Goal: Information Seeking & Learning: Learn about a topic

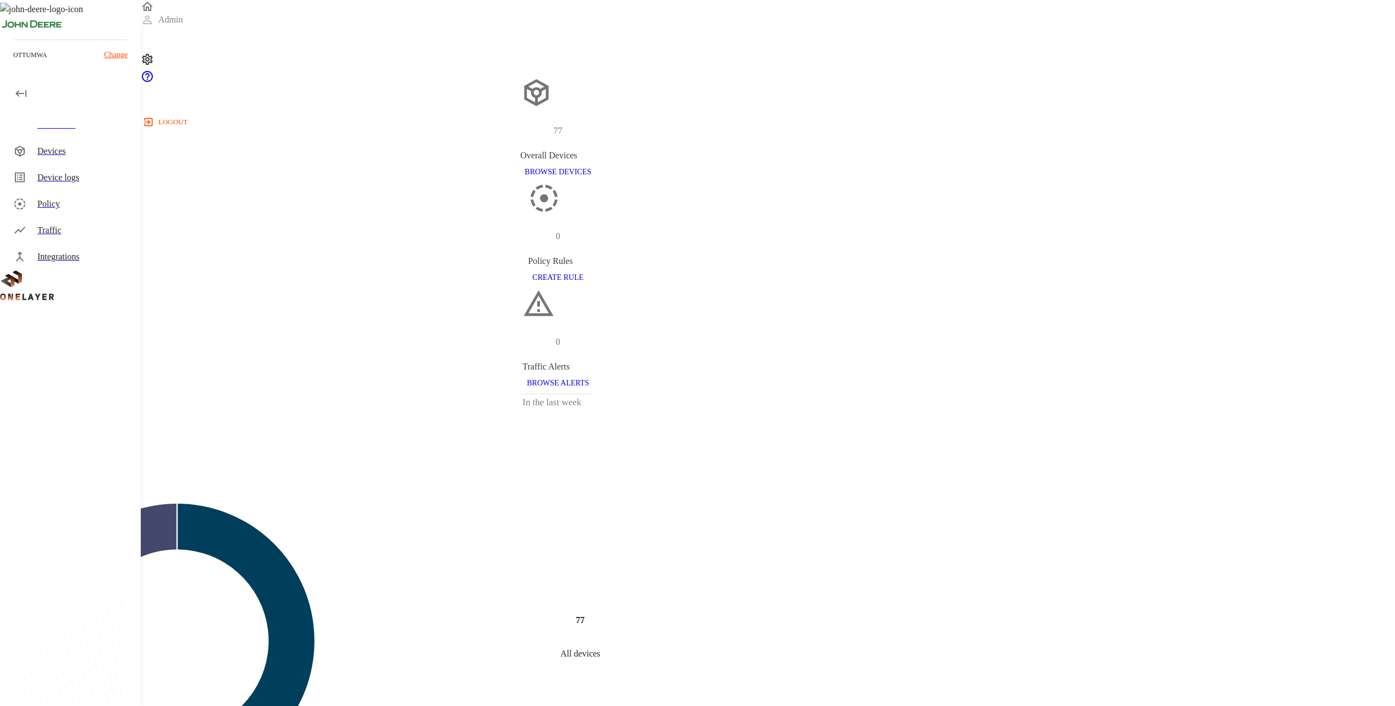
scroll to position [475, 0]
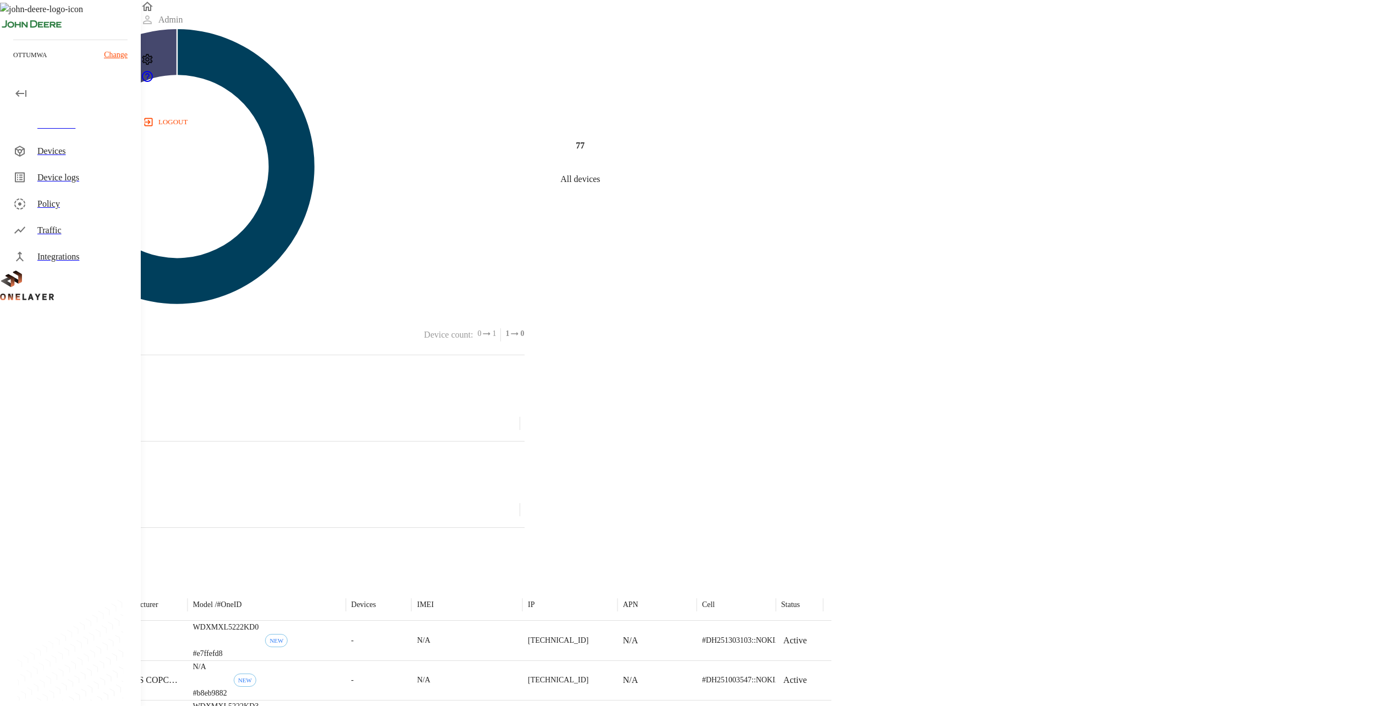
click at [68, 128] on div "Dashboard" at bounding box center [84, 124] width 95 height 13
click at [61, 146] on div "Devices" at bounding box center [84, 151] width 95 height 13
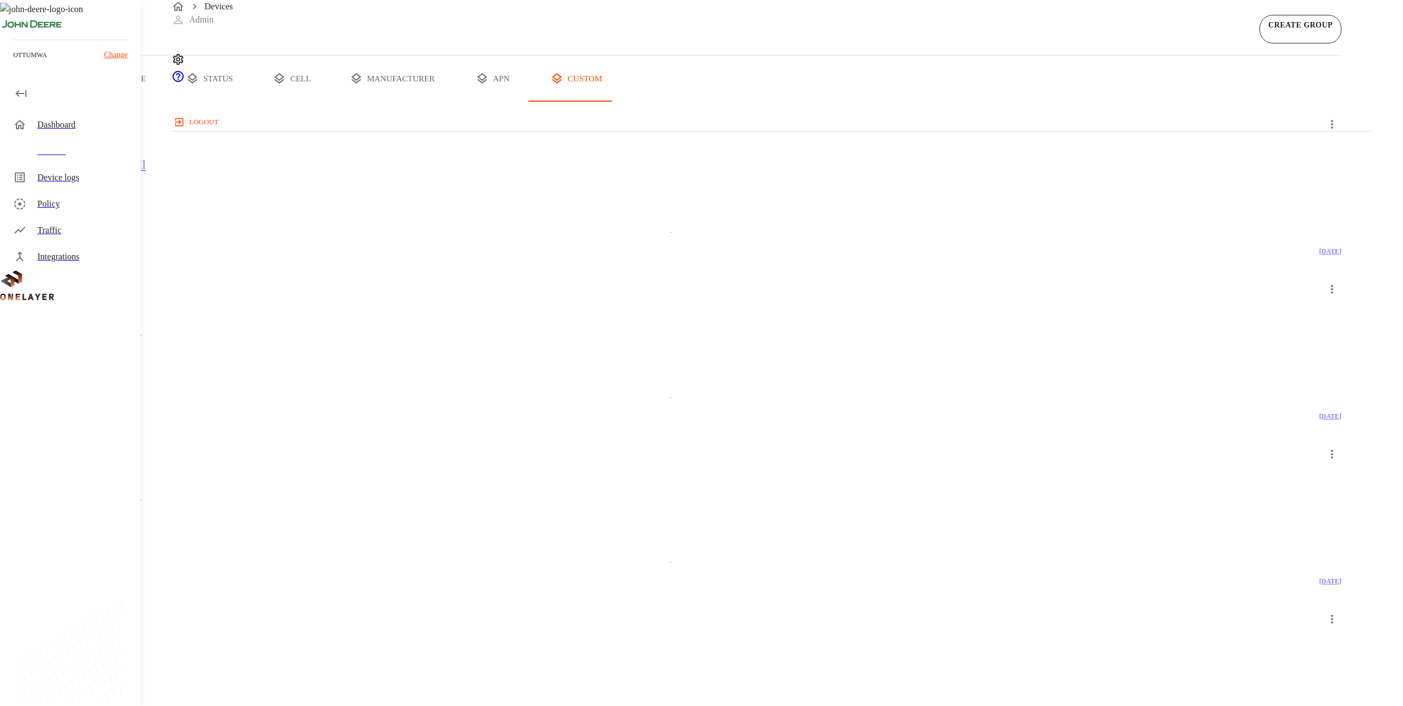
click at [86, 102] on button "all devices" at bounding box center [43, 79] width 86 height 46
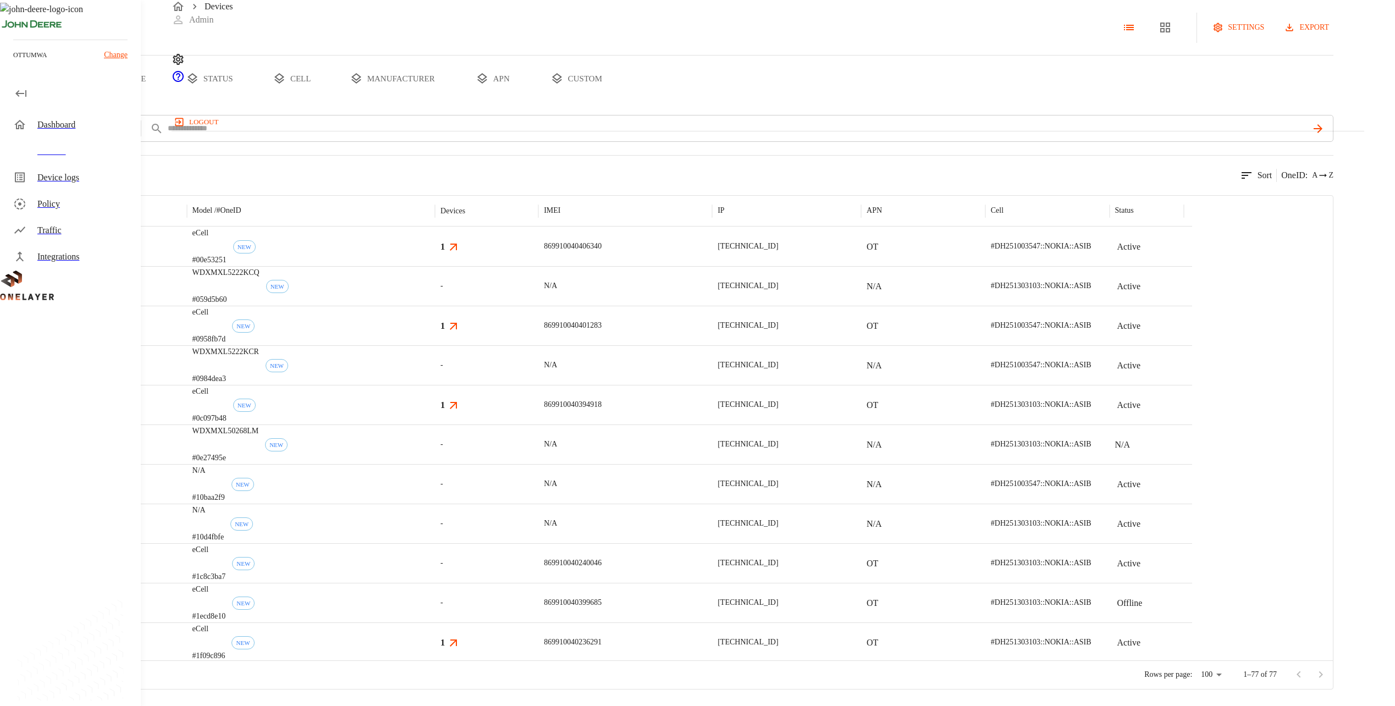
click at [34, 125] on div "Dashboard" at bounding box center [72, 125] width 136 height 26
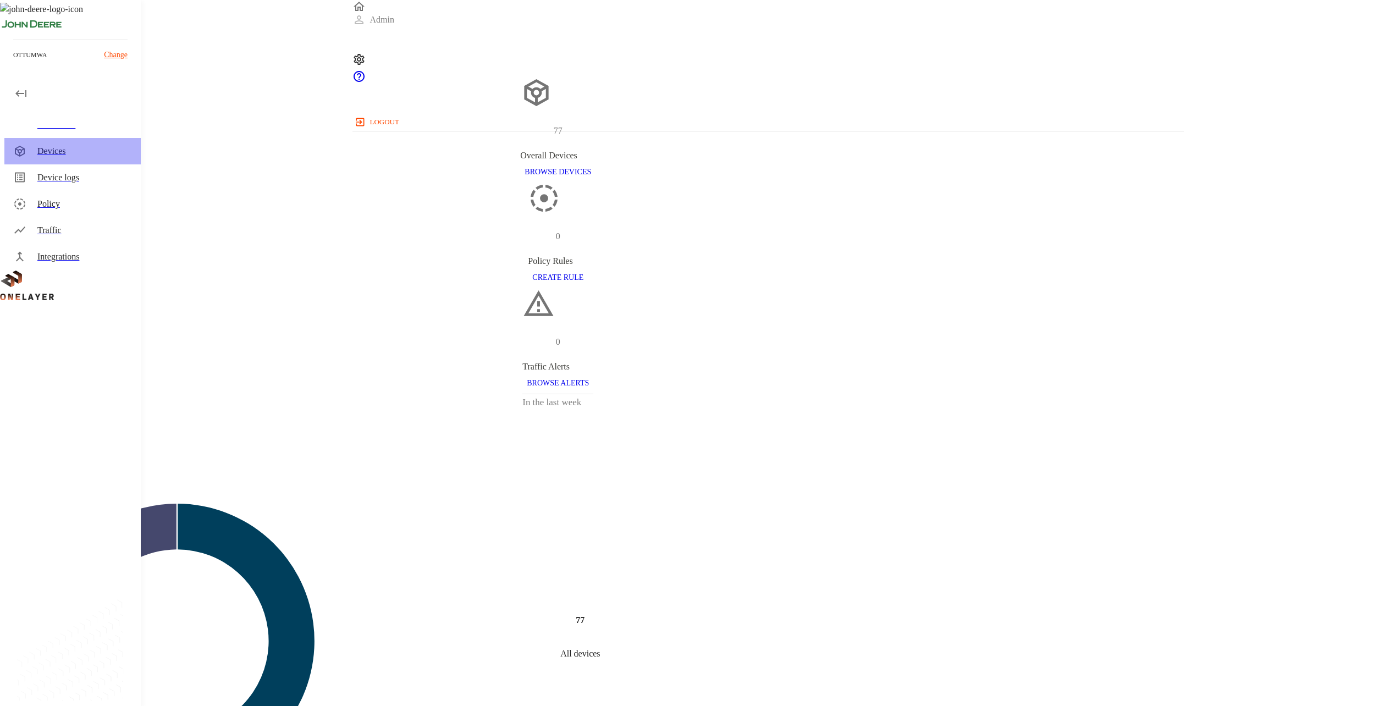
click at [114, 138] on div "Devices" at bounding box center [72, 151] width 136 height 26
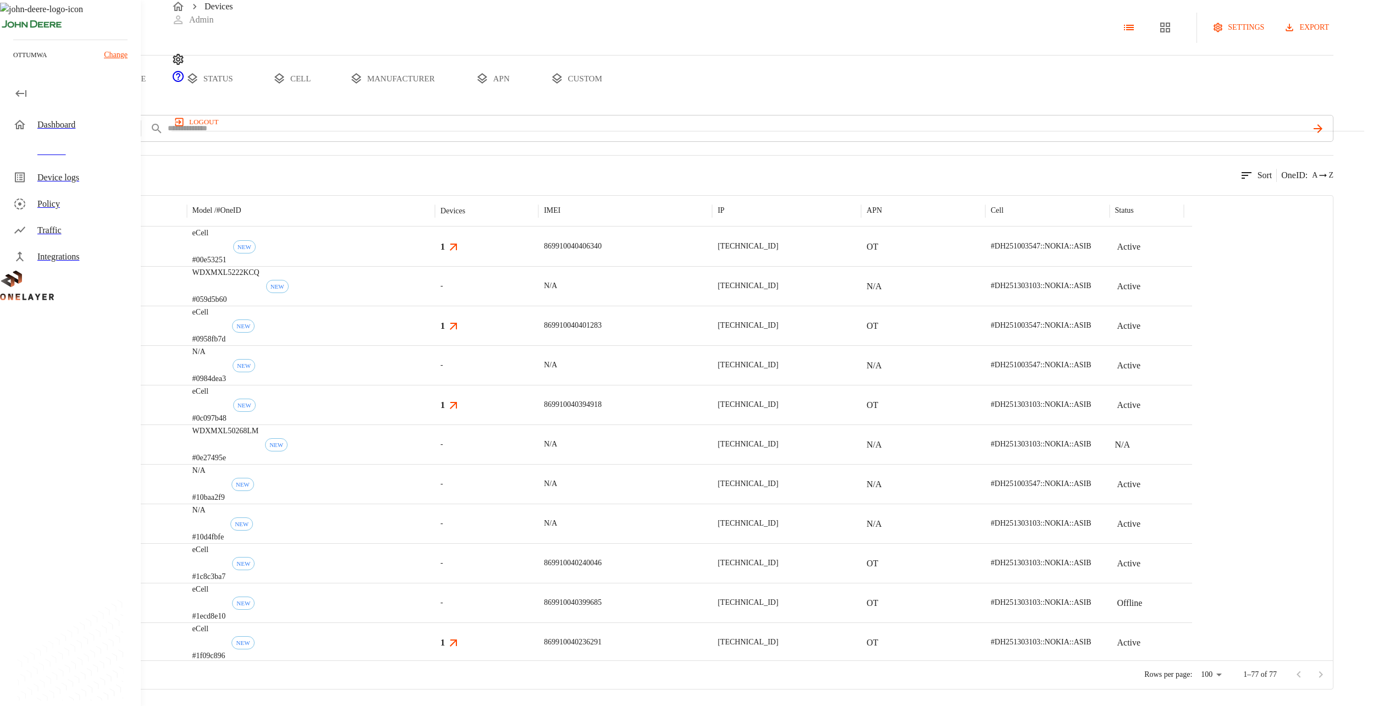
click at [168, 102] on button "type" at bounding box center [127, 79] width 82 height 46
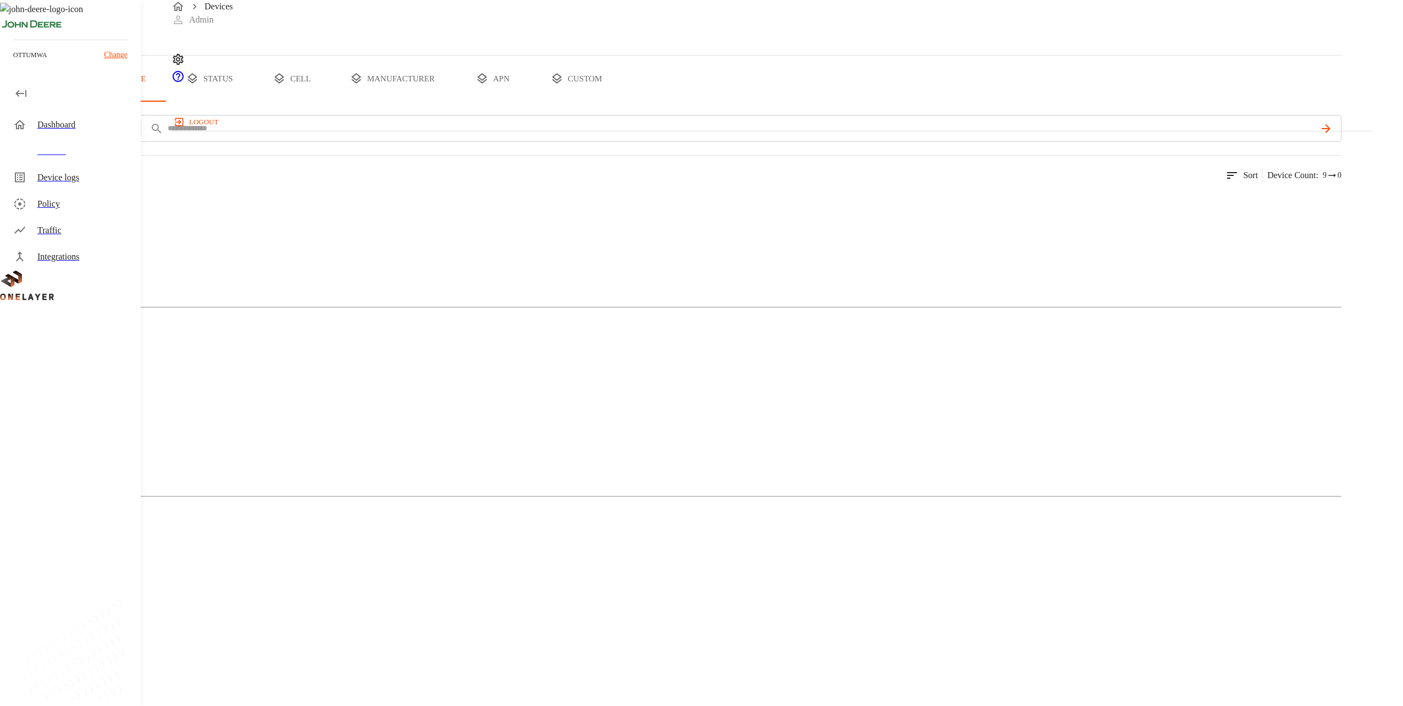
click at [241, 272] on div "Cellular Router" at bounding box center [671, 244] width 1342 height 55
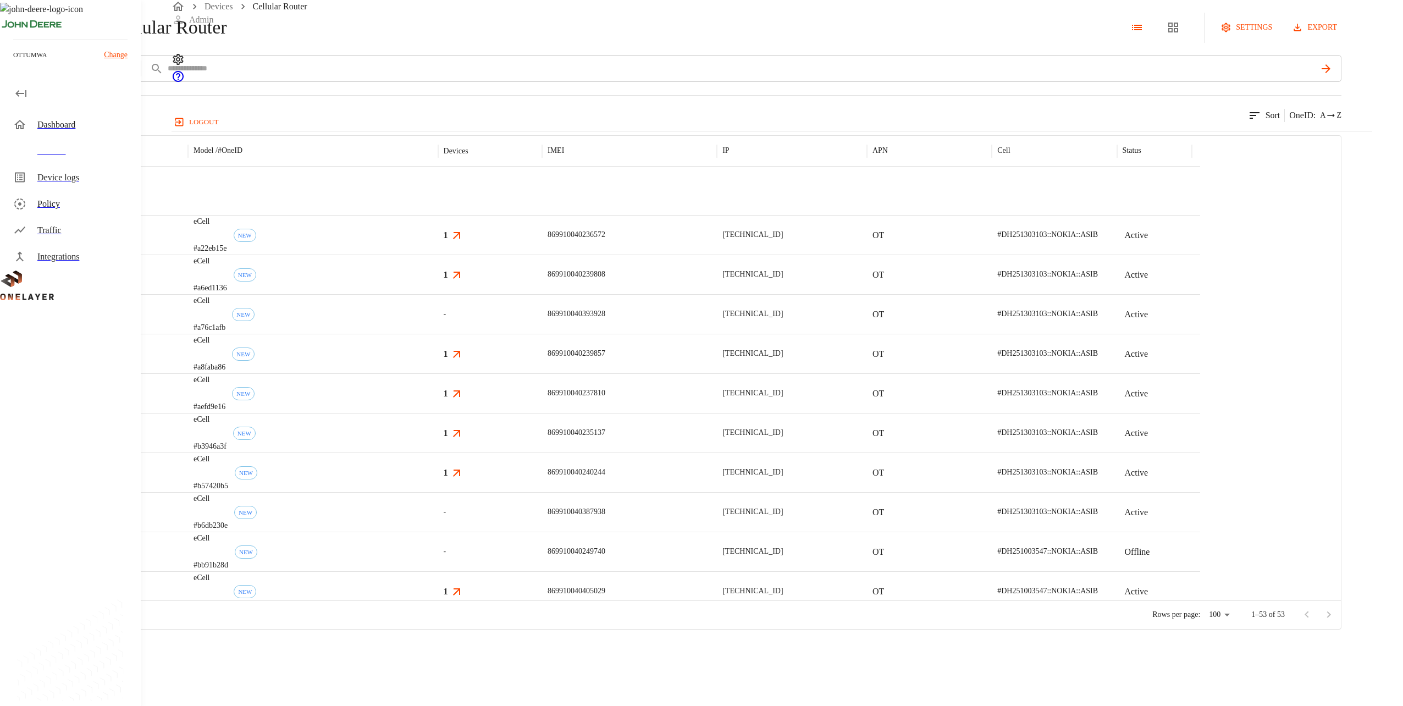
scroll to position [1027, 0]
click at [605, 319] on p "869910040393928" at bounding box center [577, 313] width 58 height 11
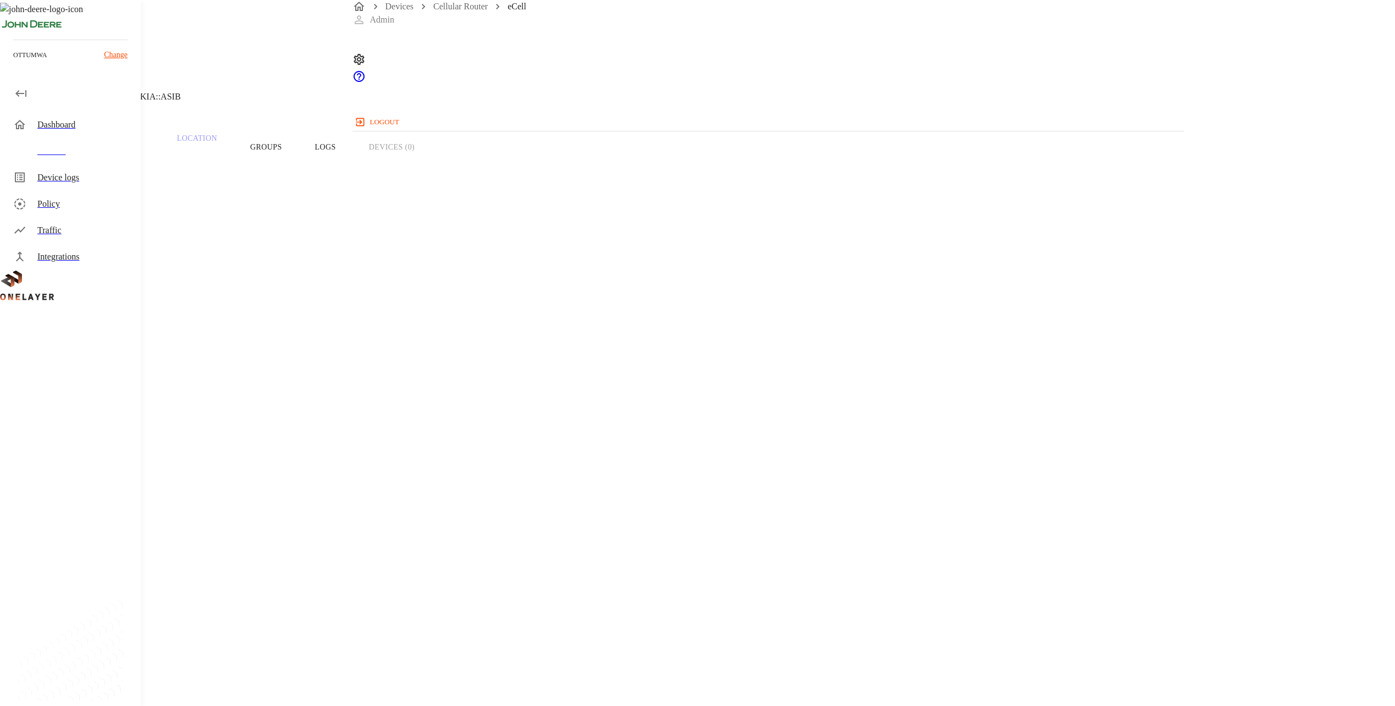
click at [144, 168] on section "Traffic" at bounding box center [118, 147] width 52 height 42
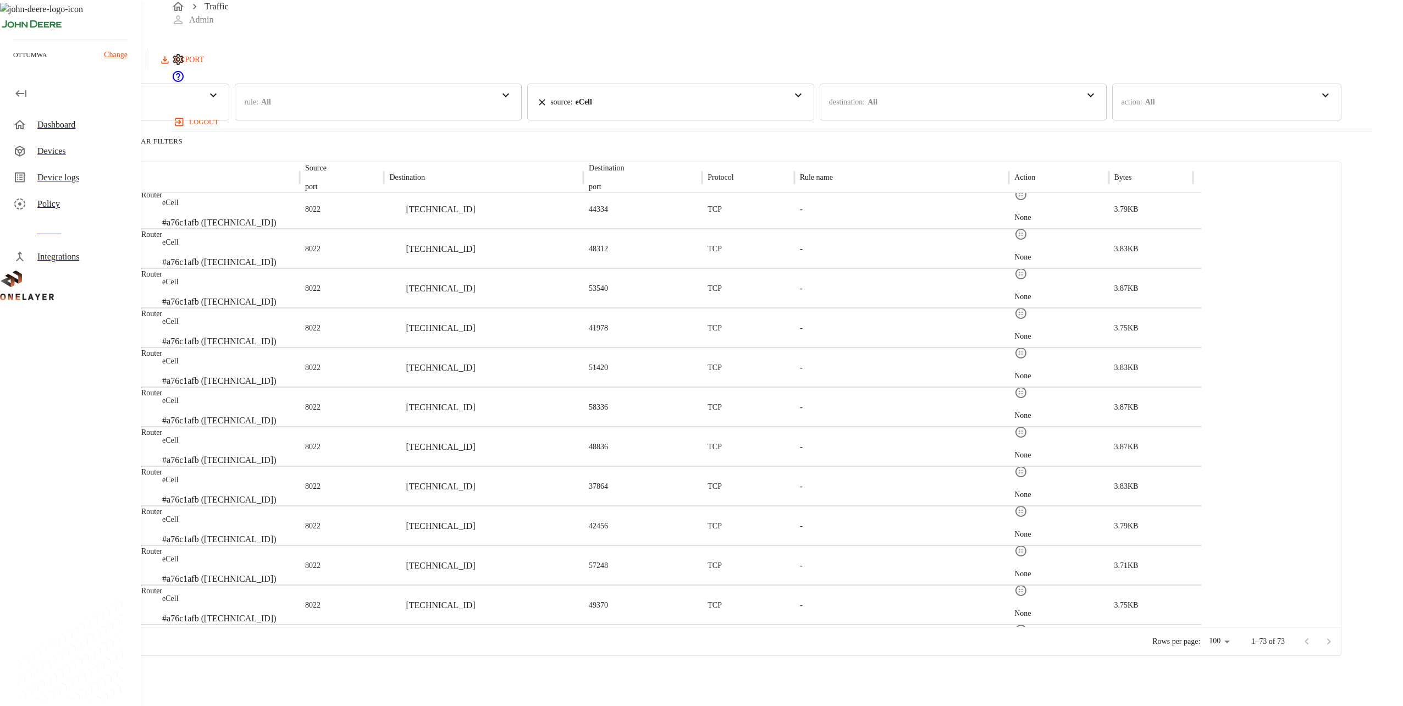
scroll to position [458, 0]
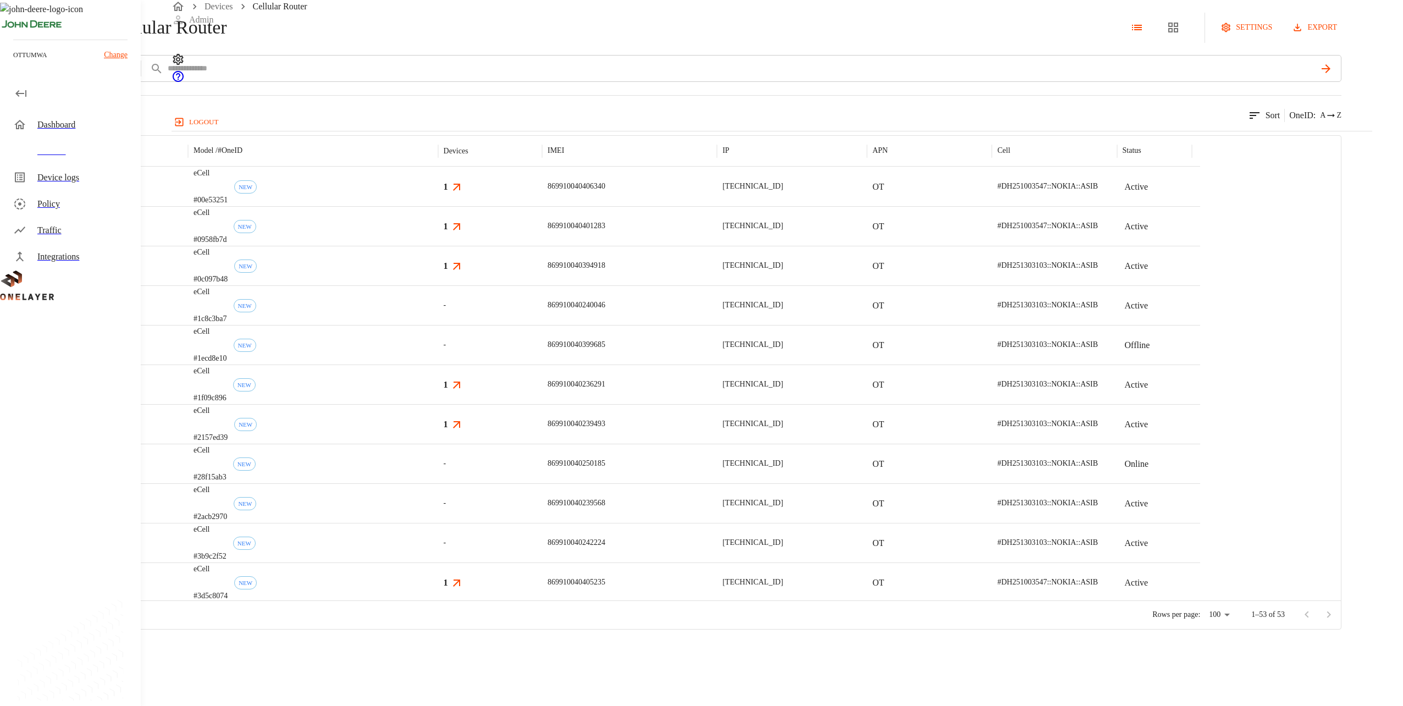
click at [717, 325] on div "869910040240046" at bounding box center [629, 305] width 175 height 40
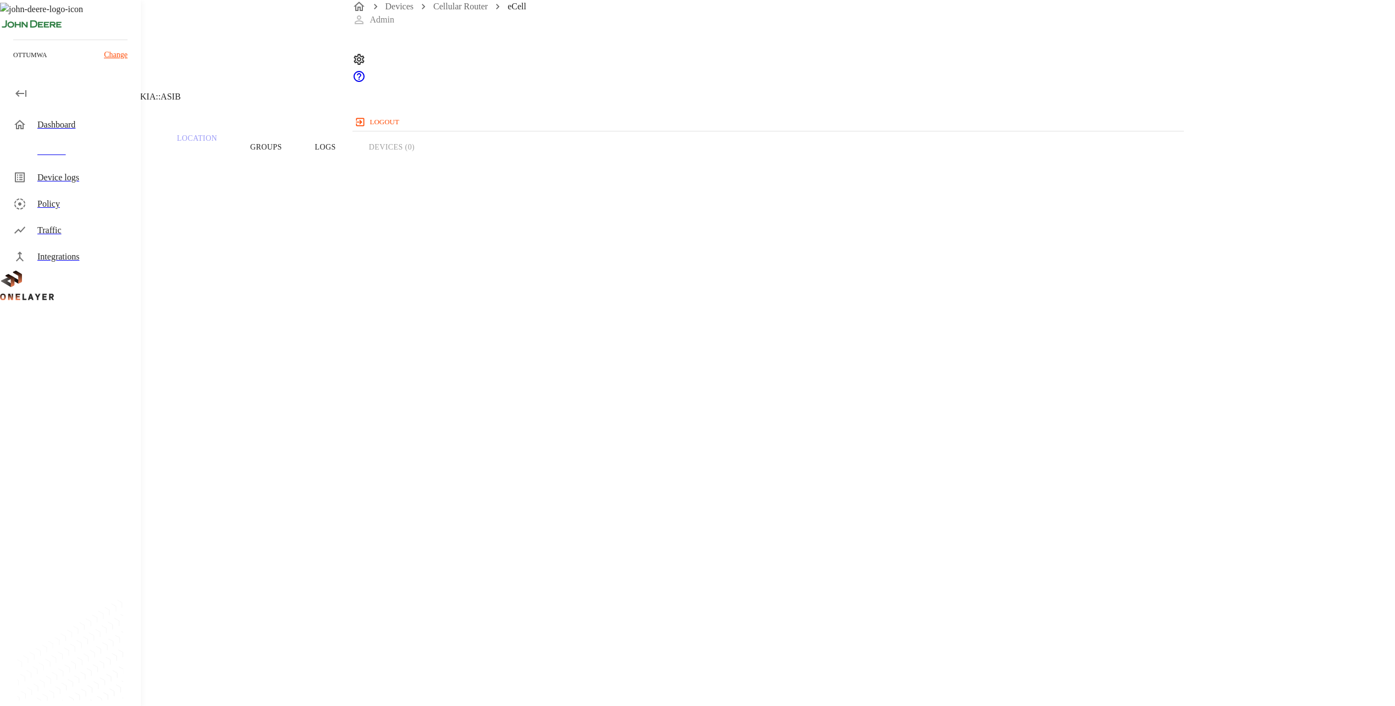
drag, startPoint x: 669, startPoint y: 165, endPoint x: 495, endPoint y: 184, distance: 175.3
click at [495, 182] on div "Overview Traffic Location Groups Logs Devices (0)" at bounding box center [558, 147] width 1116 height 70
click at [144, 144] on p "Traffic" at bounding box center [118, 139] width 52 height 10
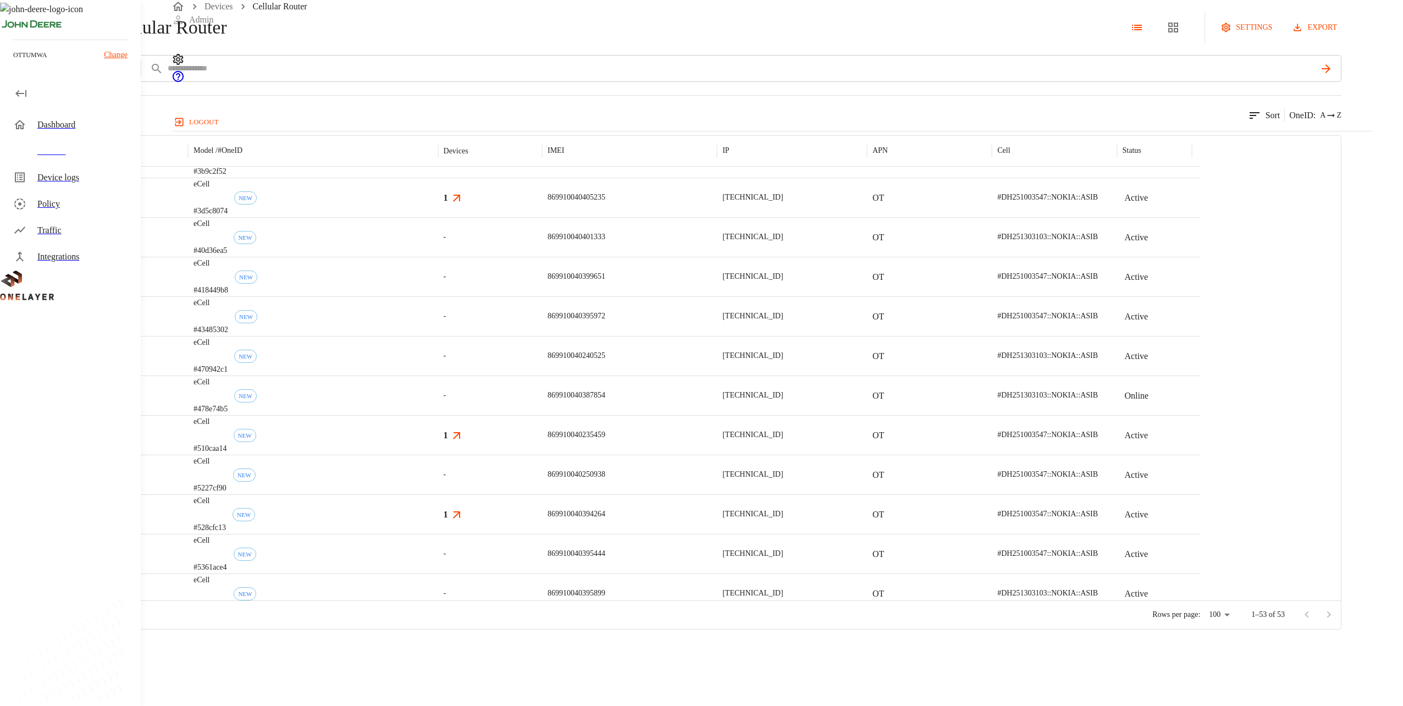
click at [605, 480] on p "869910040250938" at bounding box center [577, 474] width 58 height 11
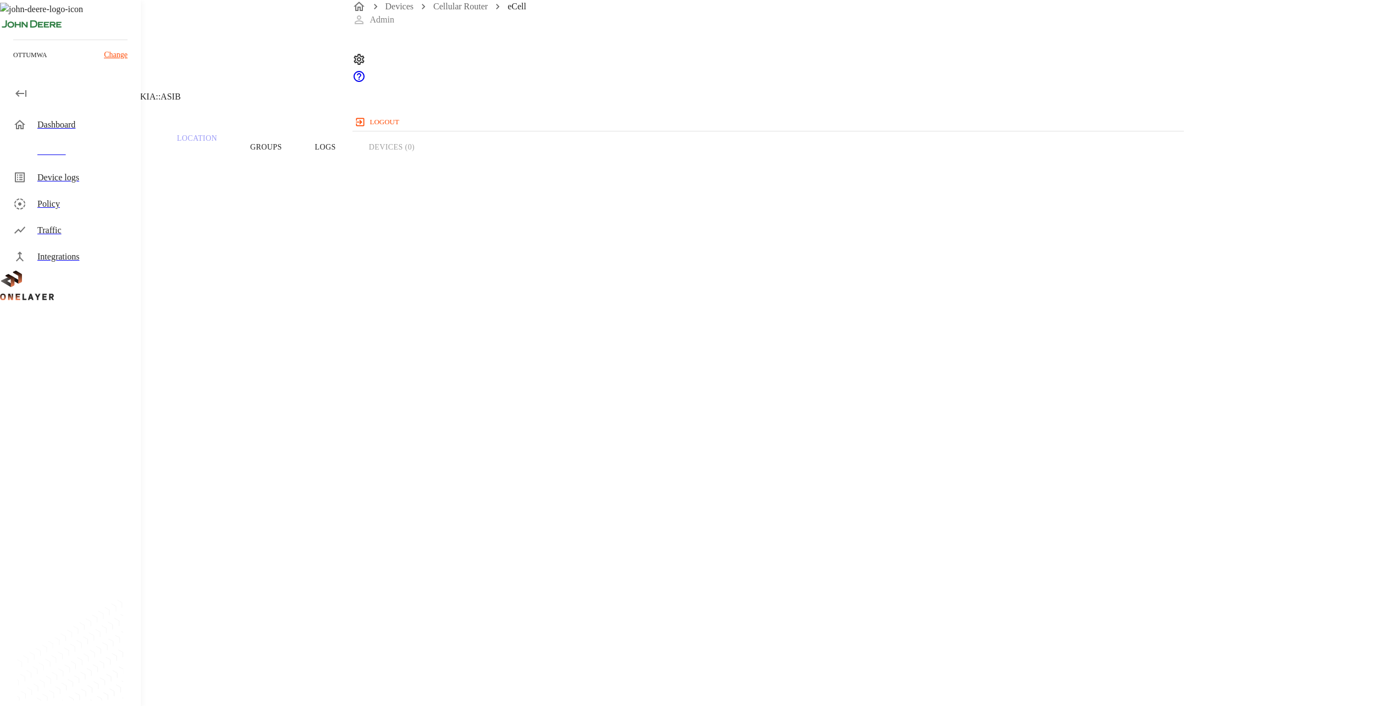
click at [144, 144] on p "Traffic" at bounding box center [118, 139] width 52 height 10
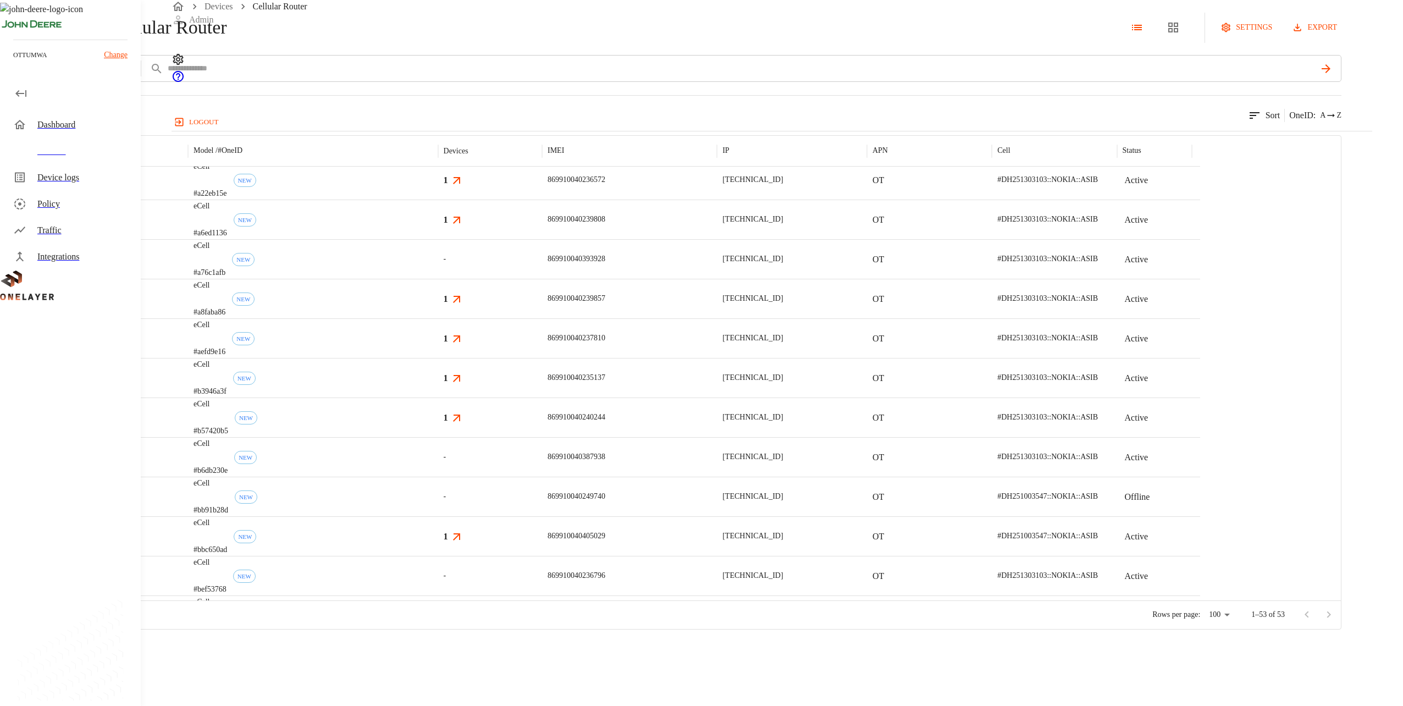
scroll to position [1430, 0]
click at [438, 521] on div "eCell #ec6f81eb NEW" at bounding box center [313, 502] width 250 height 40
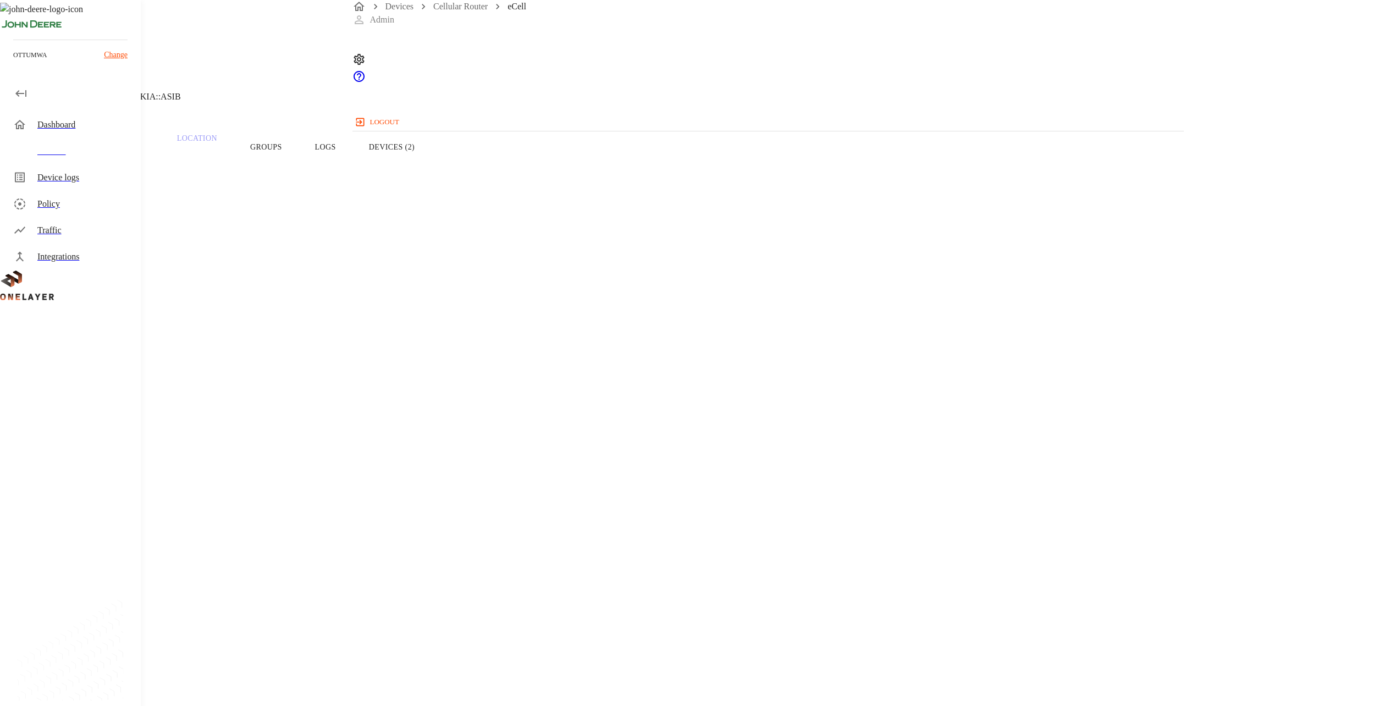
click at [431, 173] on button "Devices (2)" at bounding box center [391, 147] width 79 height 70
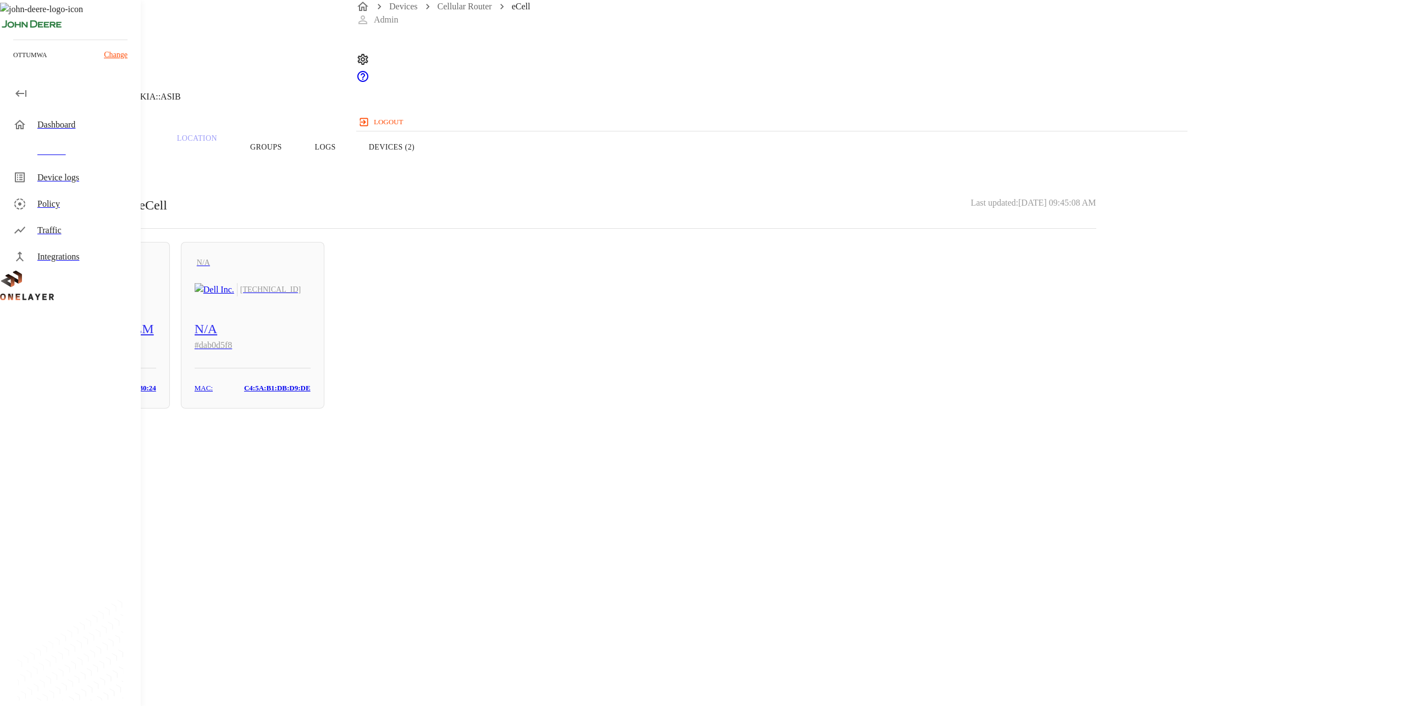
click at [75, 168] on button "Overview" at bounding box center [37, 147] width 75 height 70
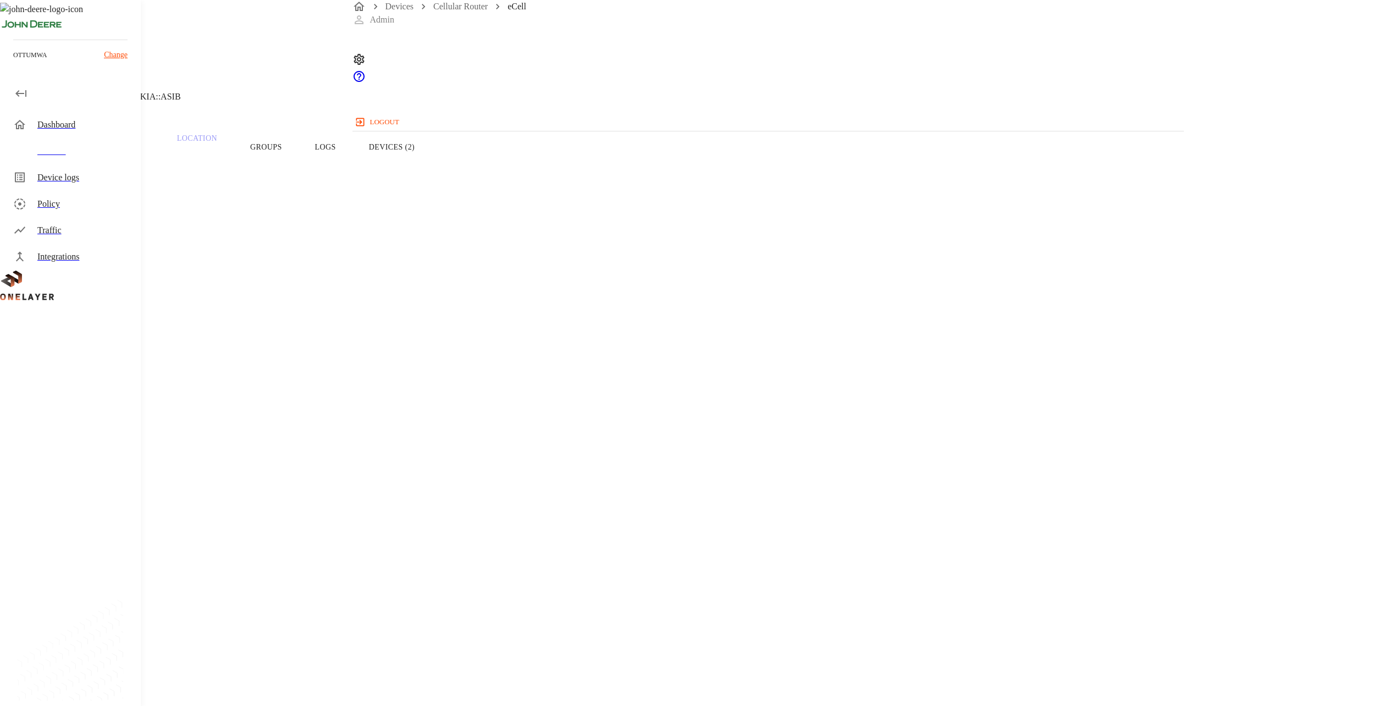
click at [791, 521] on p "[TECHNICAL_ID]" at bounding box center [557, 527] width 1063 height 13
drag, startPoint x: 791, startPoint y: 209, endPoint x: 737, endPoint y: 166, distance: 69.6
click at [431, 166] on button "Devices (2)" at bounding box center [391, 147] width 79 height 70
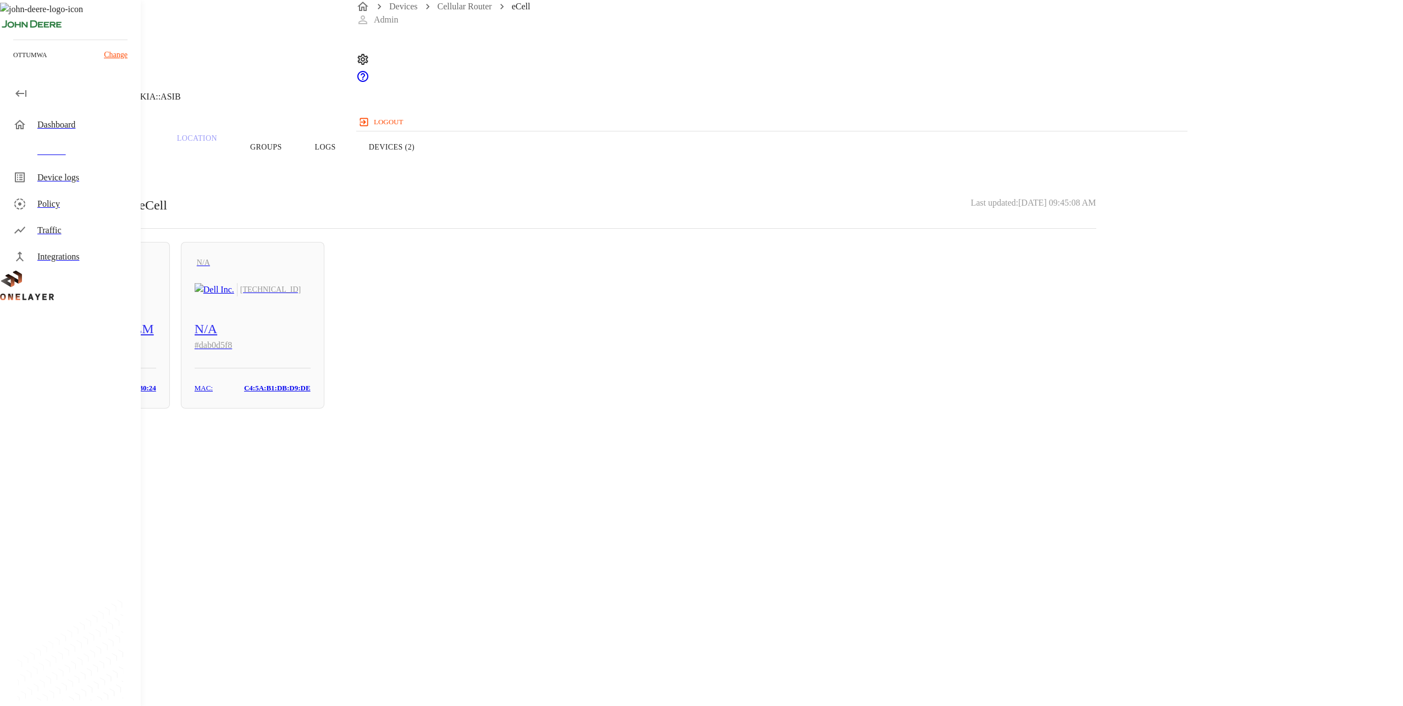
click at [156, 296] on div "N/A [TECHNICAL_ID]" at bounding box center [98, 289] width 116 height 13
drag, startPoint x: 786, startPoint y: 245, endPoint x: 754, endPoint y: 243, distance: 31.4
click at [234, 296] on img "Dell Inc." at bounding box center [215, 289] width 40 height 13
click at [782, 424] on p "[TECHNICAL_ID]" at bounding box center [561, 430] width 1070 height 13
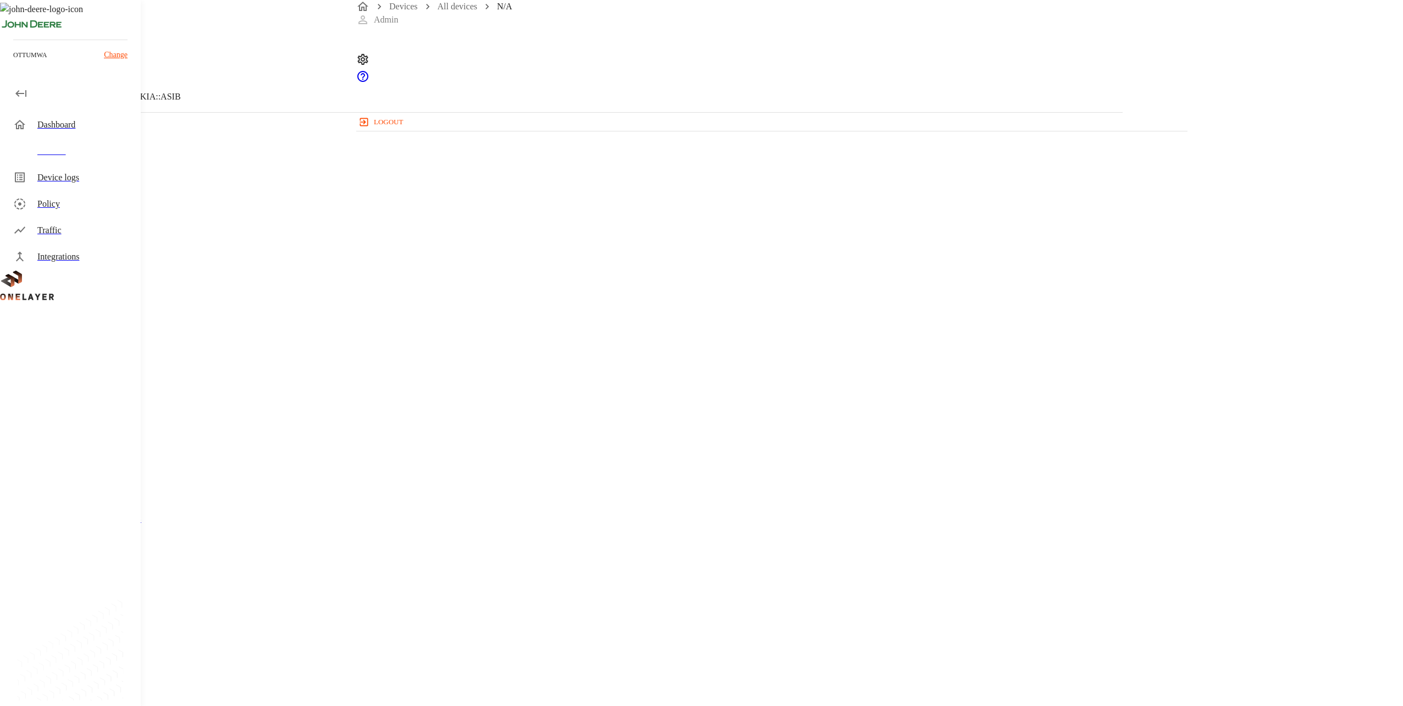
click at [781, 424] on p "[TECHNICAL_ID]" at bounding box center [561, 430] width 1070 height 13
drag, startPoint x: 781, startPoint y: 189, endPoint x: 738, endPoint y: 202, distance: 44.7
click at [738, 360] on section "LAN interface: N/A IP address: [TECHNICAL_ID] MAC address: [MAC_ADDRESS] Cell: …" at bounding box center [561, 443] width 1070 height 166
click at [299, 159] on button "Groups" at bounding box center [266, 147] width 65 height 70
click at [439, 287] on div "quarantine_non_cell 1 Devices 1 Models" at bounding box center [561, 276] width 1068 height 107
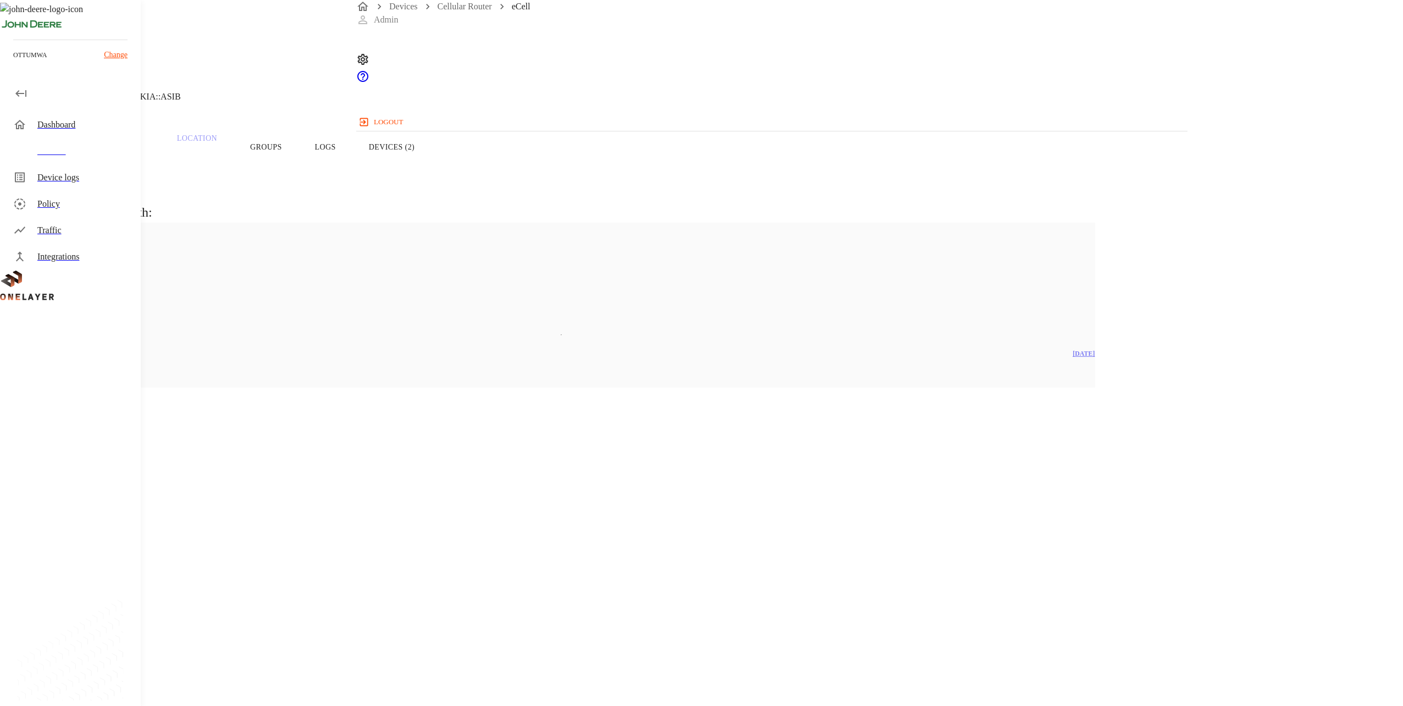
click at [431, 162] on button "Devices (2)" at bounding box center [391, 147] width 79 height 70
click at [75, 169] on button "Overview" at bounding box center [37, 147] width 75 height 70
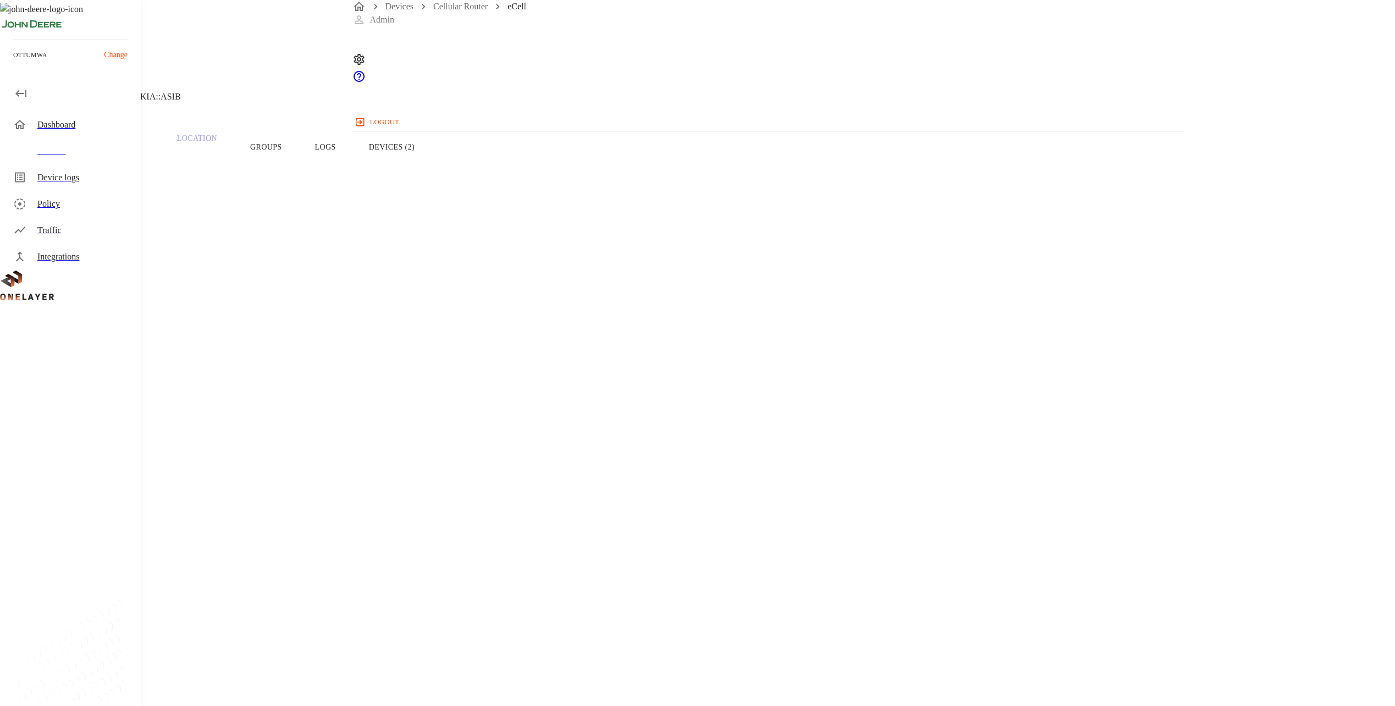
click at [71, 154] on div "Devices" at bounding box center [84, 151] width 95 height 13
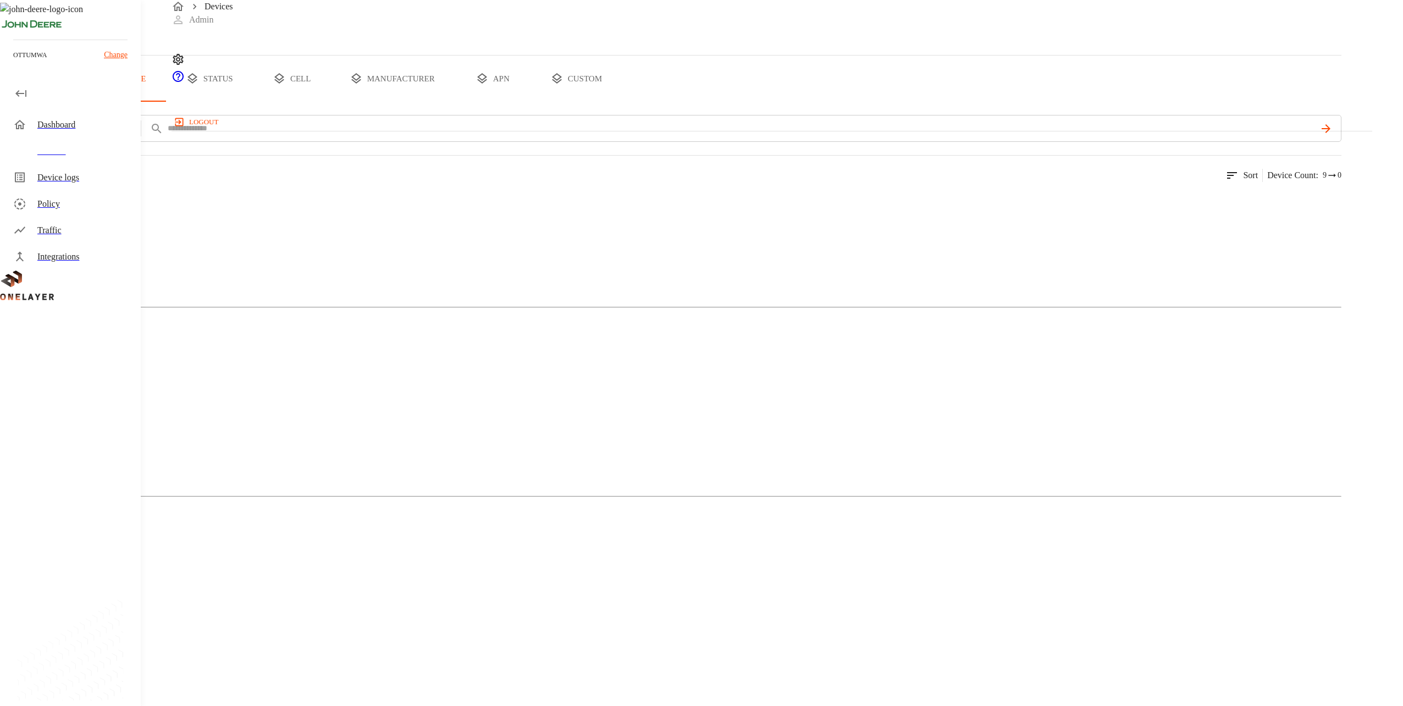
click at [85, 208] on img at bounding box center [53, 201] width 63 height 13
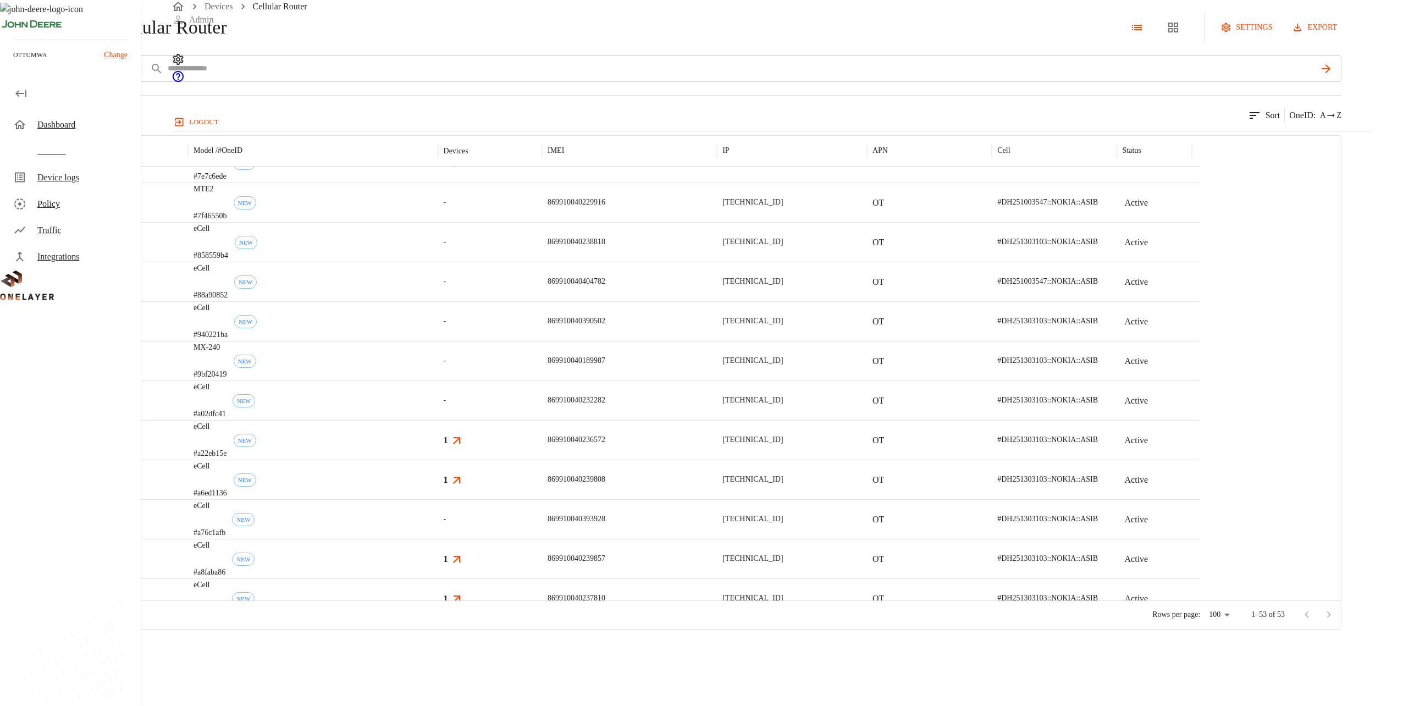
scroll to position [835, 0]
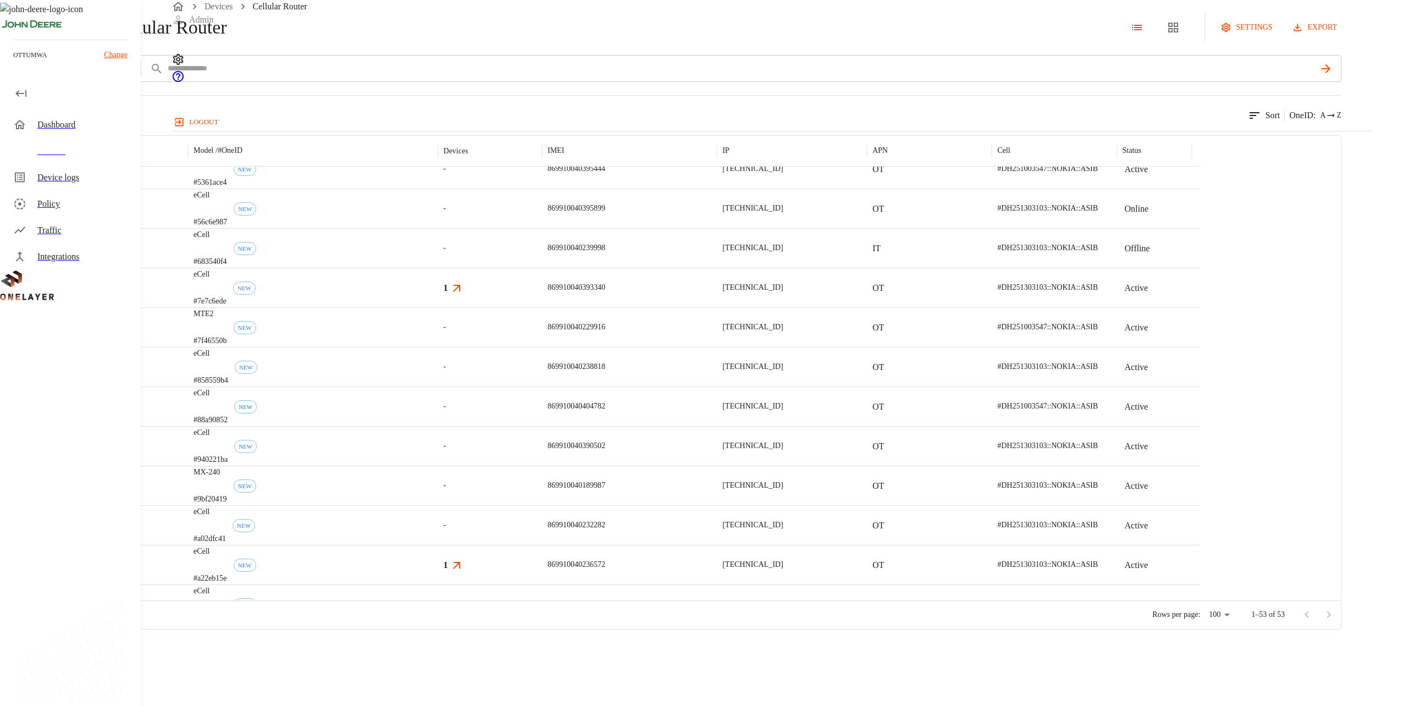
click at [75, 82] on button "add filter" at bounding box center [37, 68] width 75 height 27
click at [270, 170] on li "Manufacturer" at bounding box center [240, 187] width 137 height 42
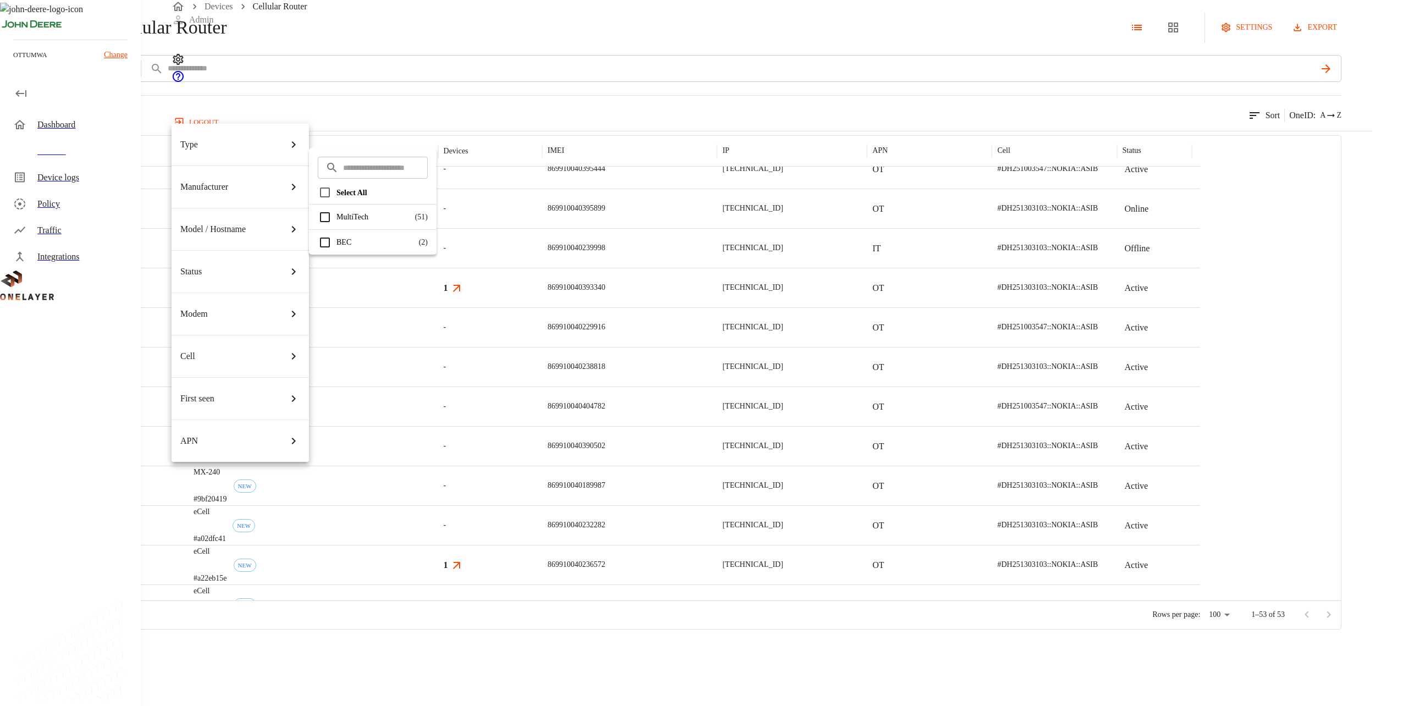
click at [270, 170] on li "Manufacturer" at bounding box center [240, 187] width 137 height 42
click at [250, 250] on li "Status" at bounding box center [240, 271] width 137 height 42
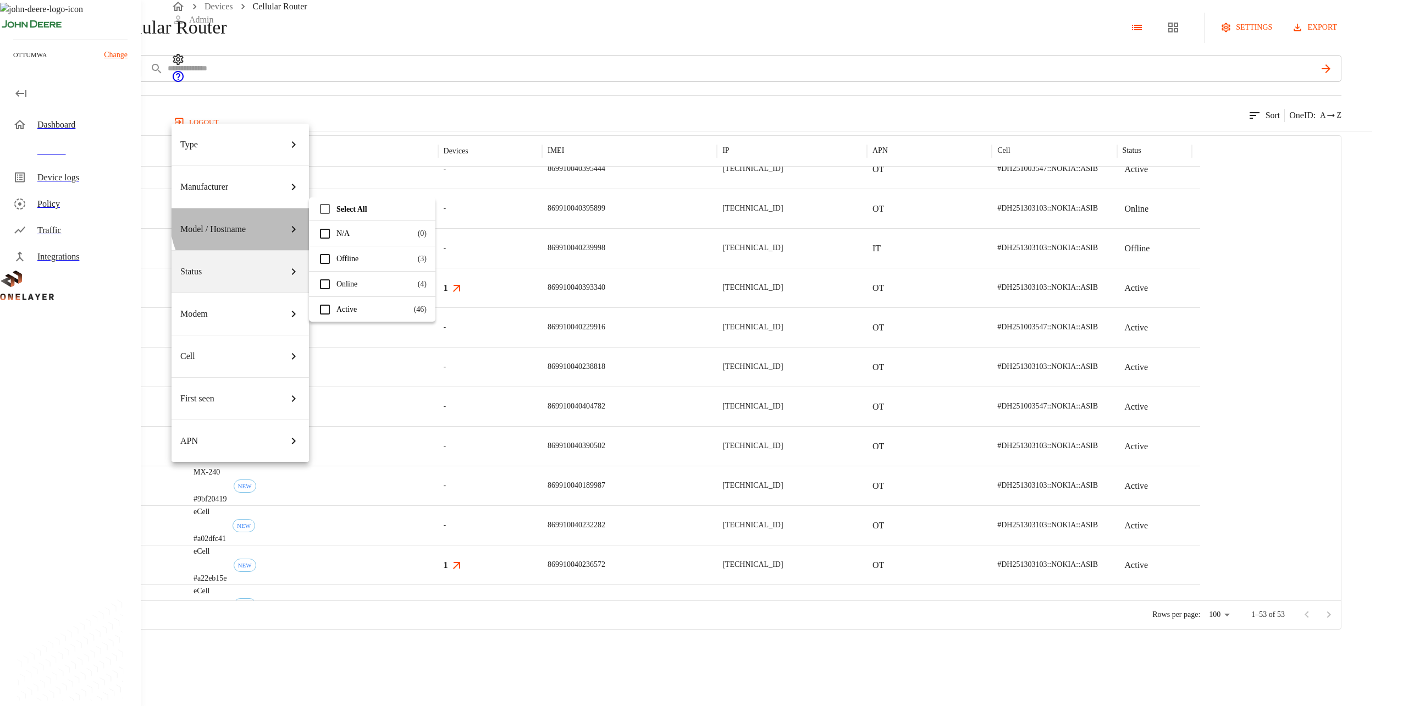
click at [252, 214] on div "Model / Hostname" at bounding box center [240, 229] width 120 height 31
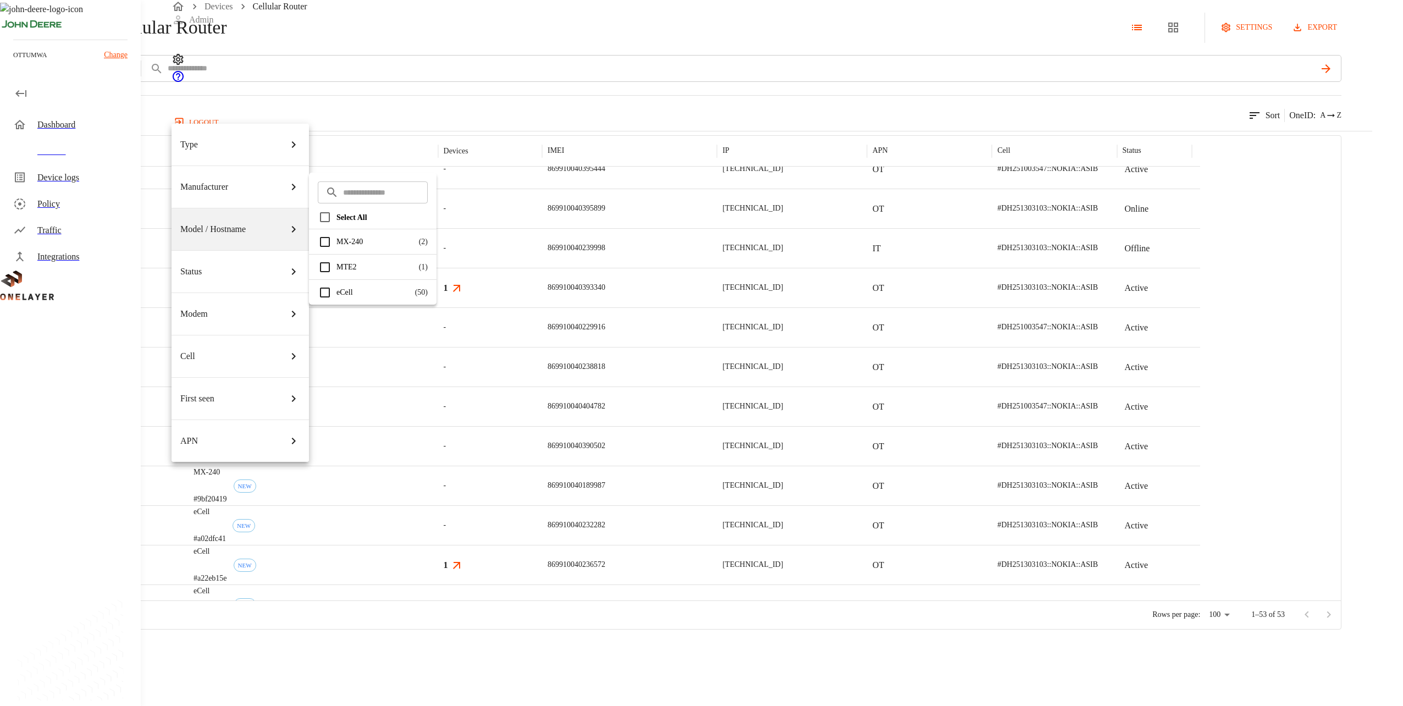
click at [481, 144] on div at bounding box center [701, 353] width 1403 height 706
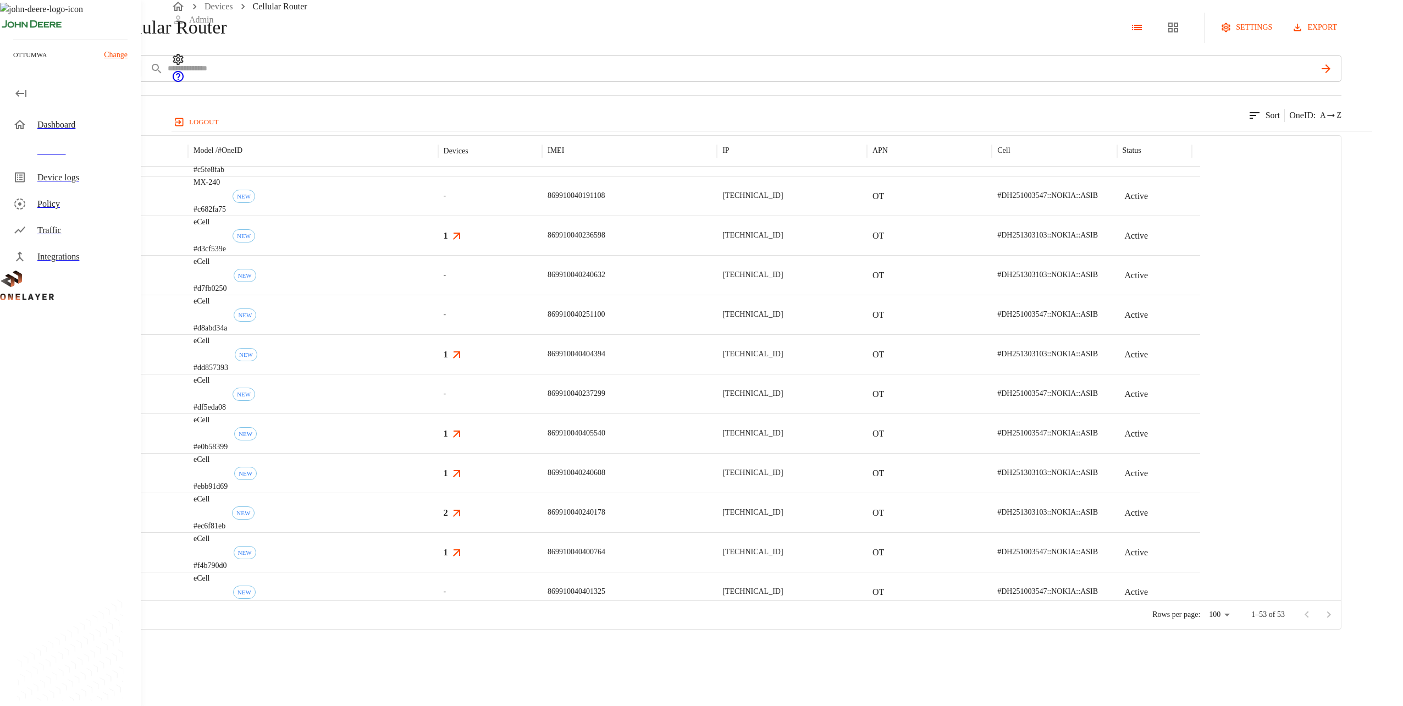
scroll to position [1554, 0]
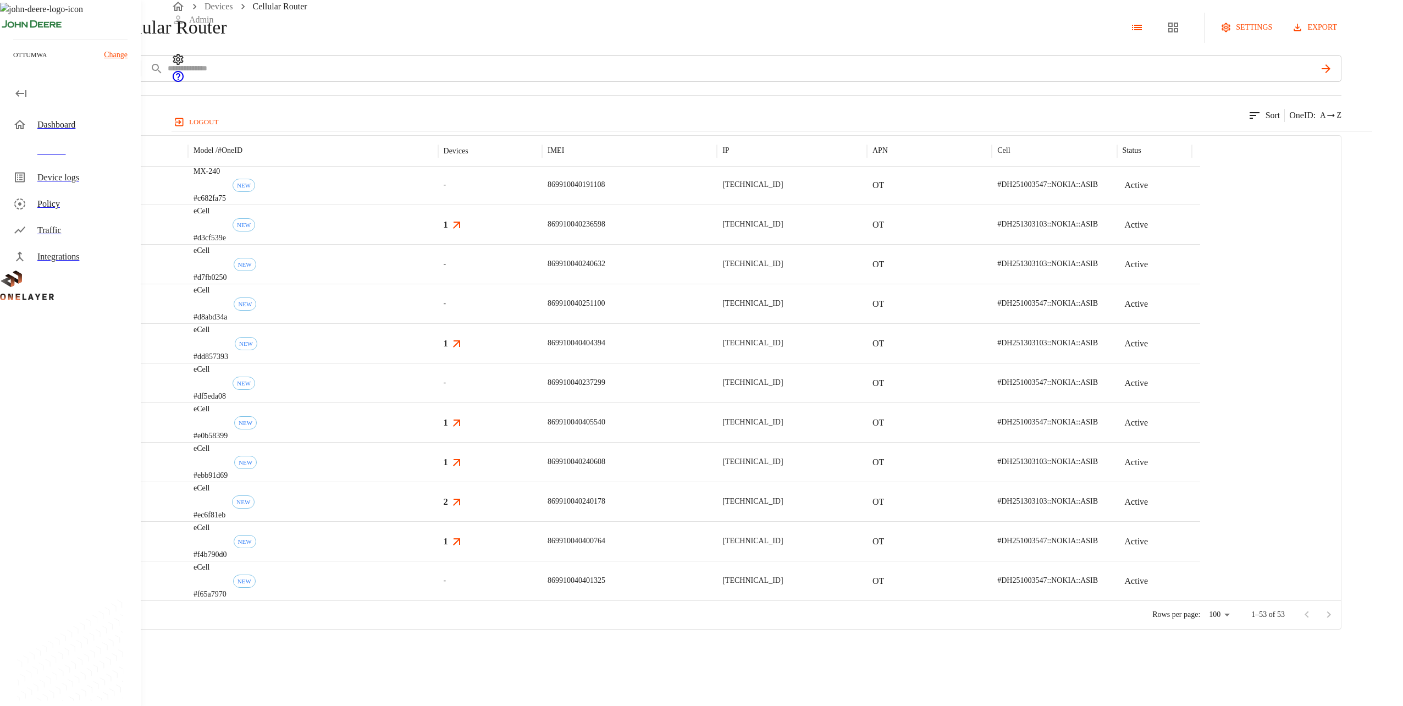
click at [438, 521] on div "eCell #ec6f81eb NEW" at bounding box center [313, 502] width 250 height 40
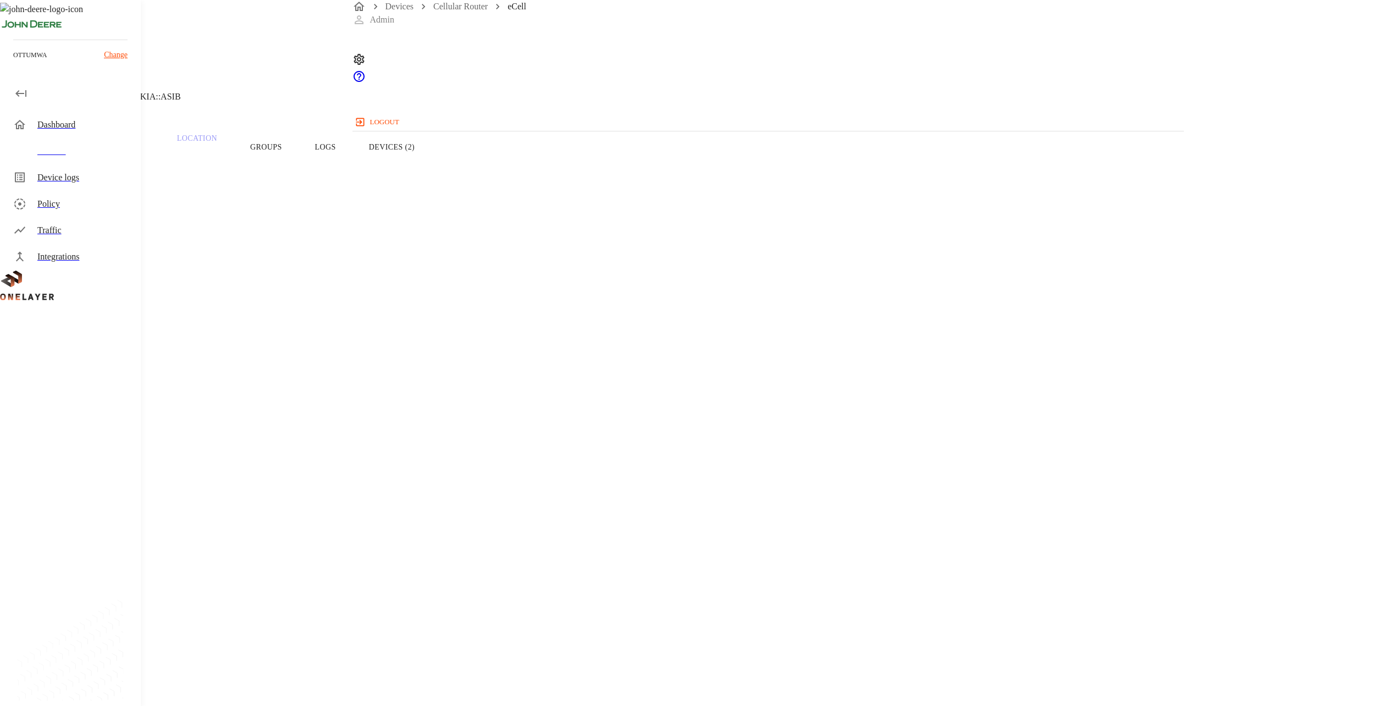
click at [431, 166] on button "Devices (2)" at bounding box center [391, 147] width 79 height 70
click at [75, 166] on button "Overview" at bounding box center [37, 147] width 75 height 70
click at [13, 63] on icon at bounding box center [6, 55] width 13 height 13
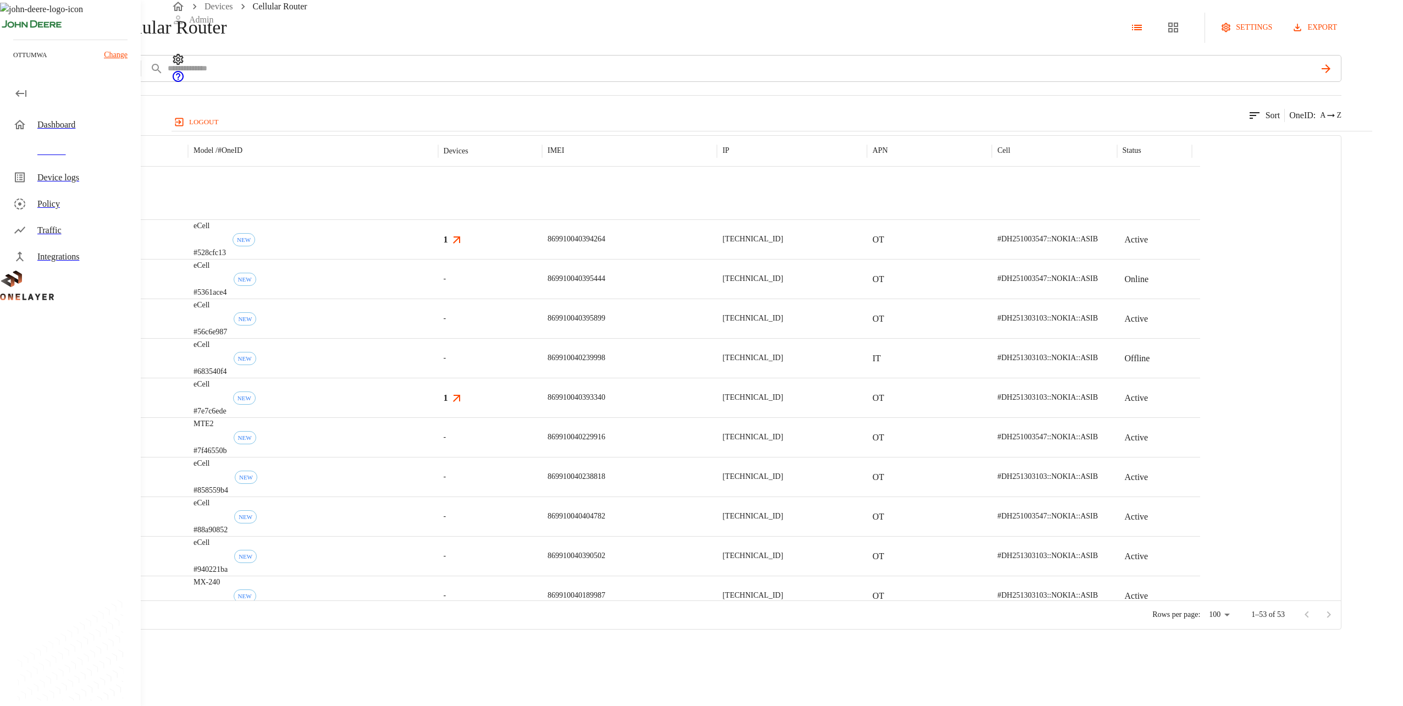
scroll to position [740, 0]
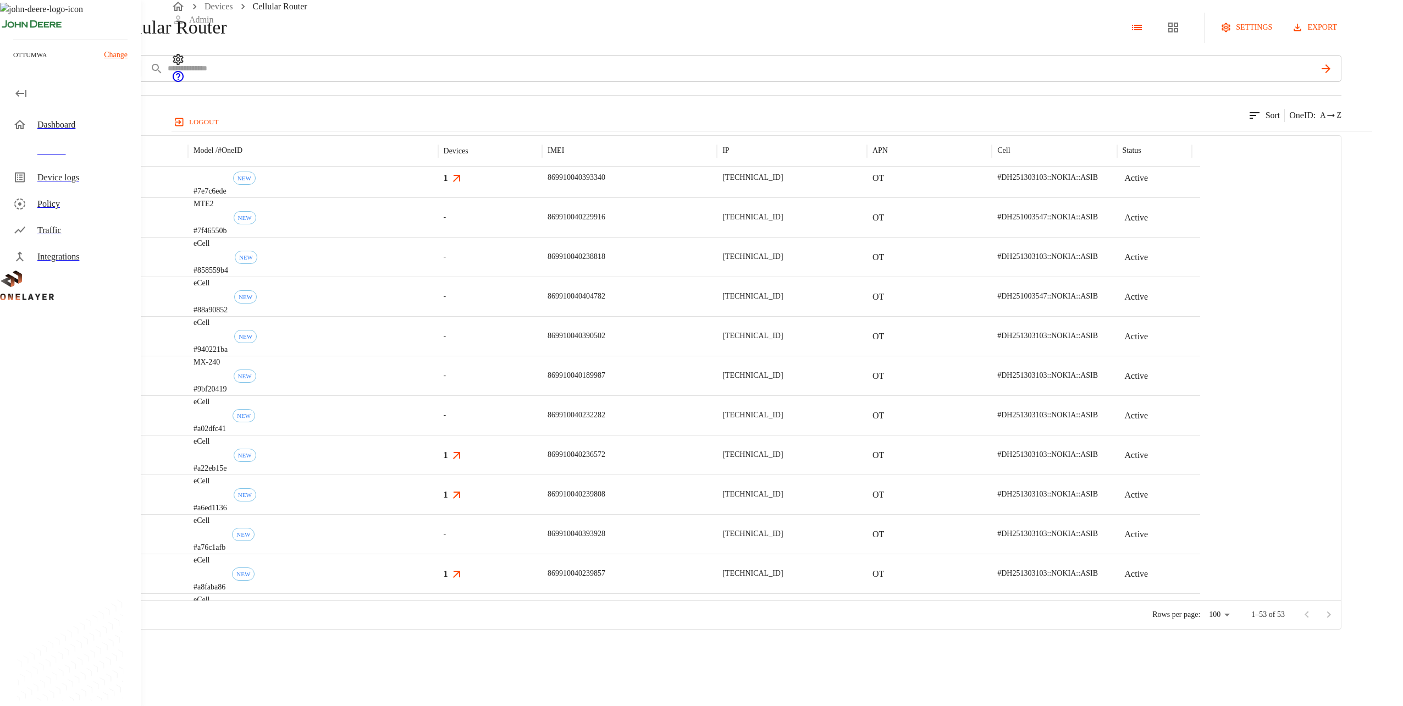
click at [82, 129] on div "Dashboard" at bounding box center [84, 124] width 95 height 13
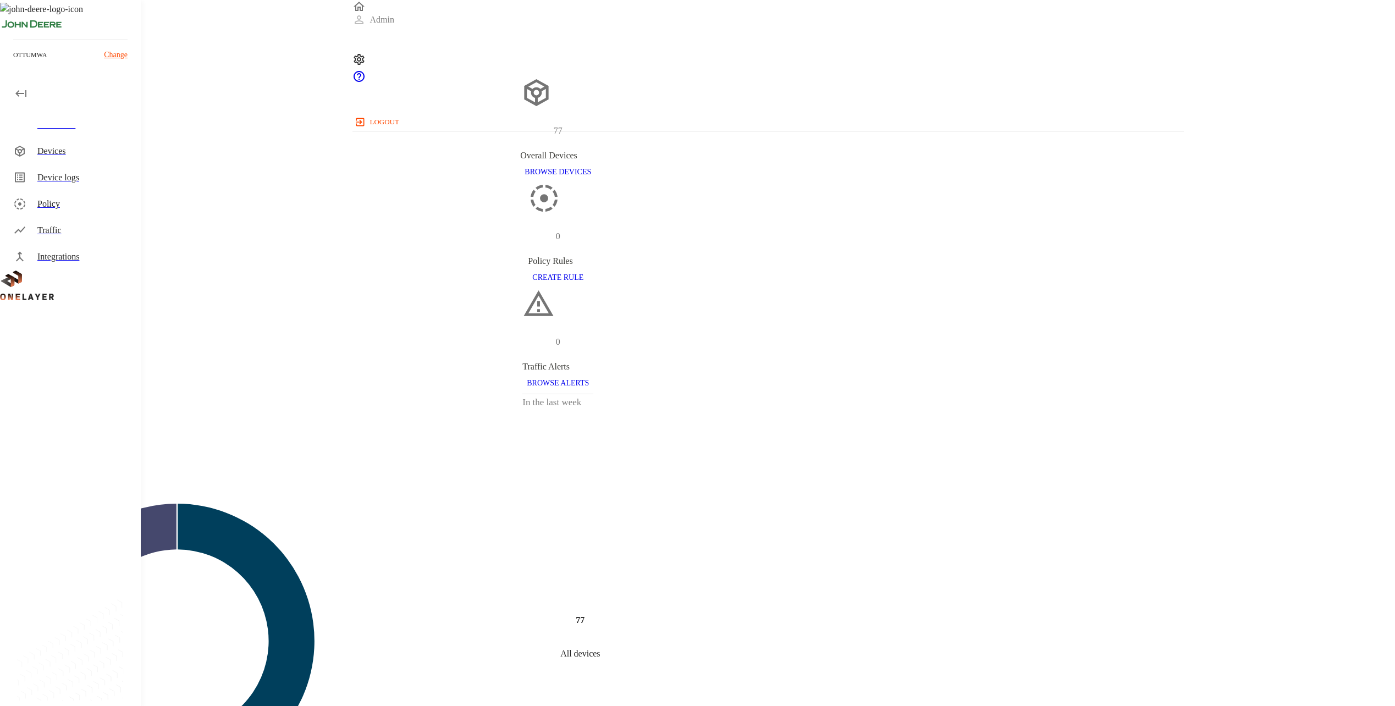
click at [83, 154] on div "Devices" at bounding box center [84, 151] width 95 height 13
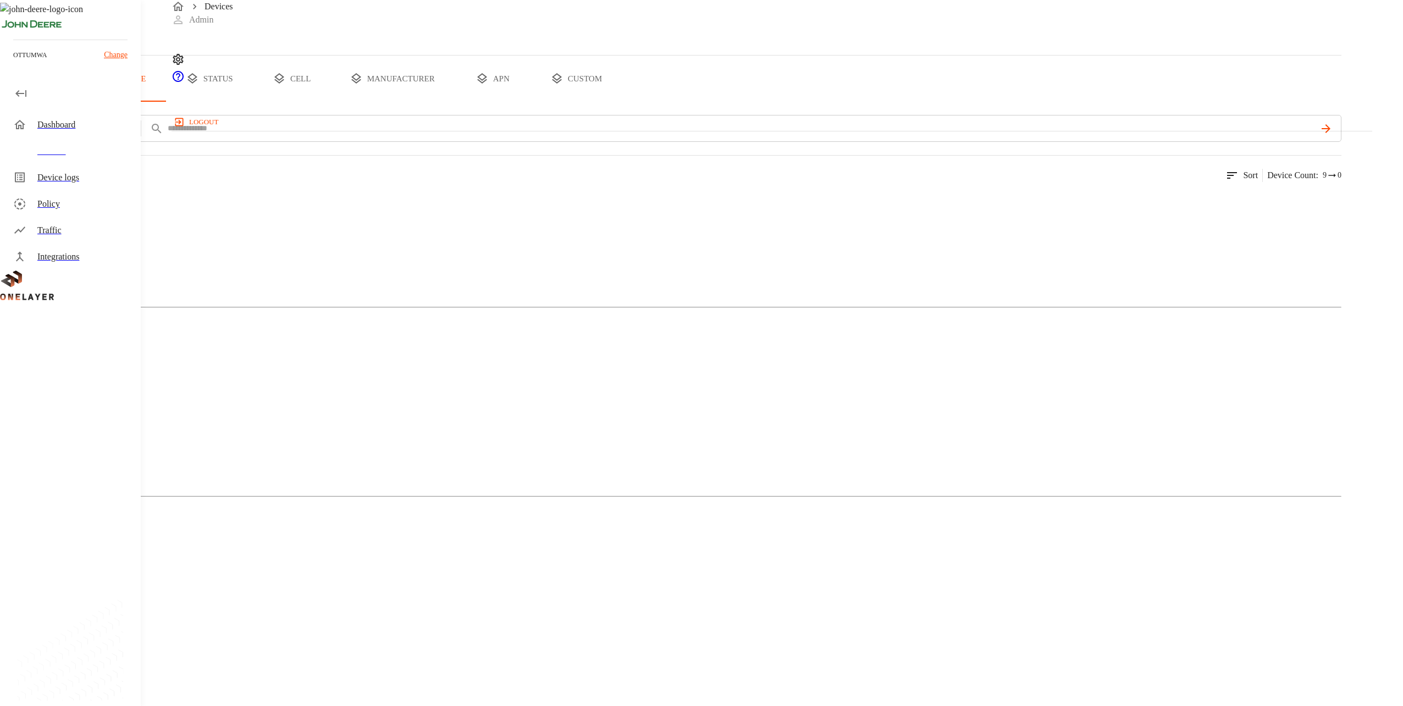
click at [85, 208] on img at bounding box center [53, 201] width 63 height 13
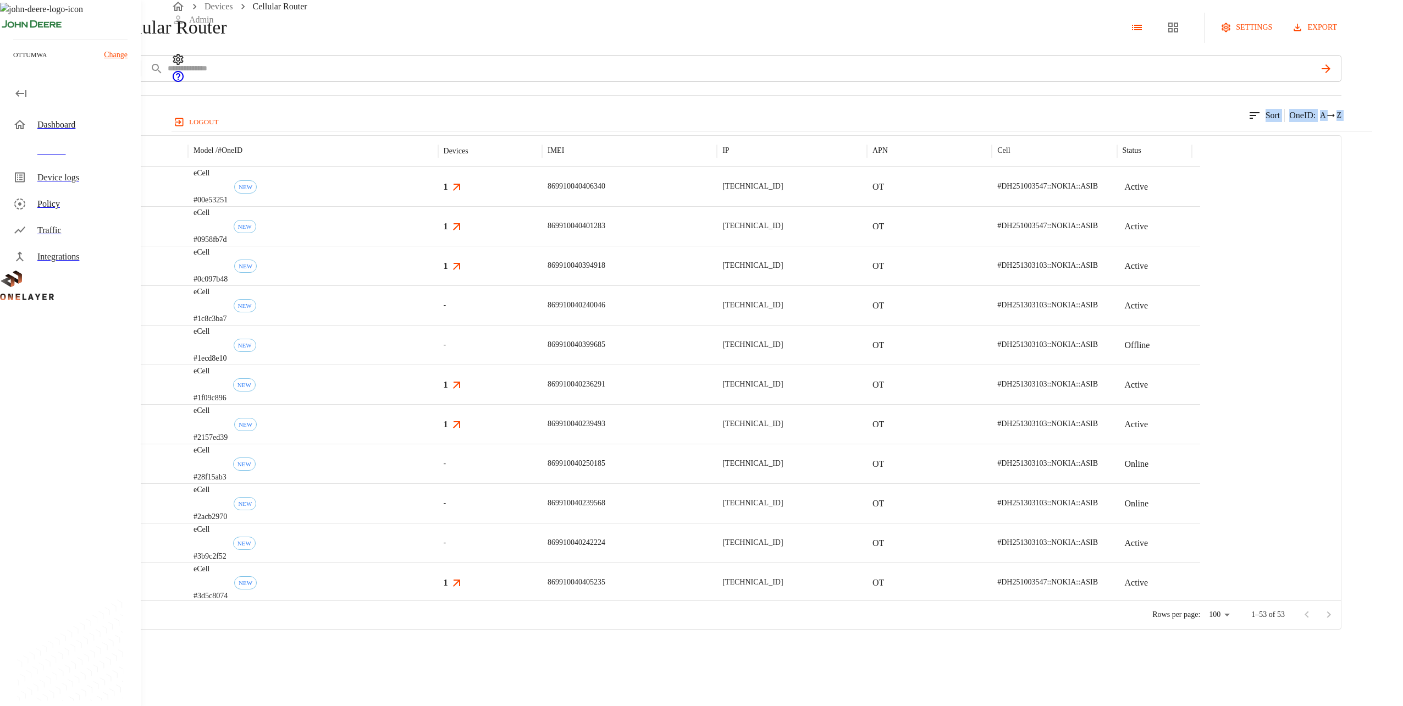
drag, startPoint x: 187, startPoint y: 169, endPoint x: 307, endPoint y: 162, distance: 120.0
click at [307, 162] on div "Cellular Router settings export add filter IMEI **** 53 results match your crit…" at bounding box center [671, 315] width 1342 height 630
click at [105, 122] on p "match your criteria." at bounding box center [70, 115] width 69 height 13
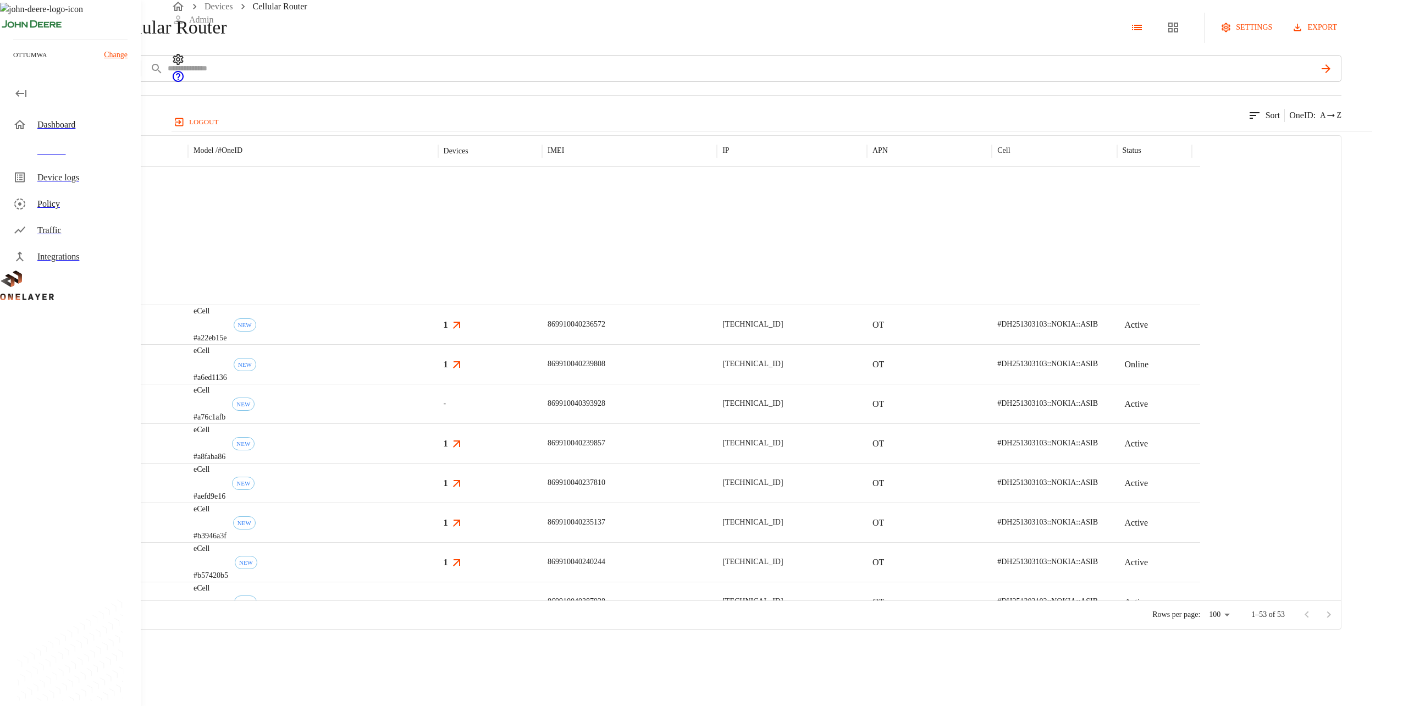
scroll to position [941, 0]
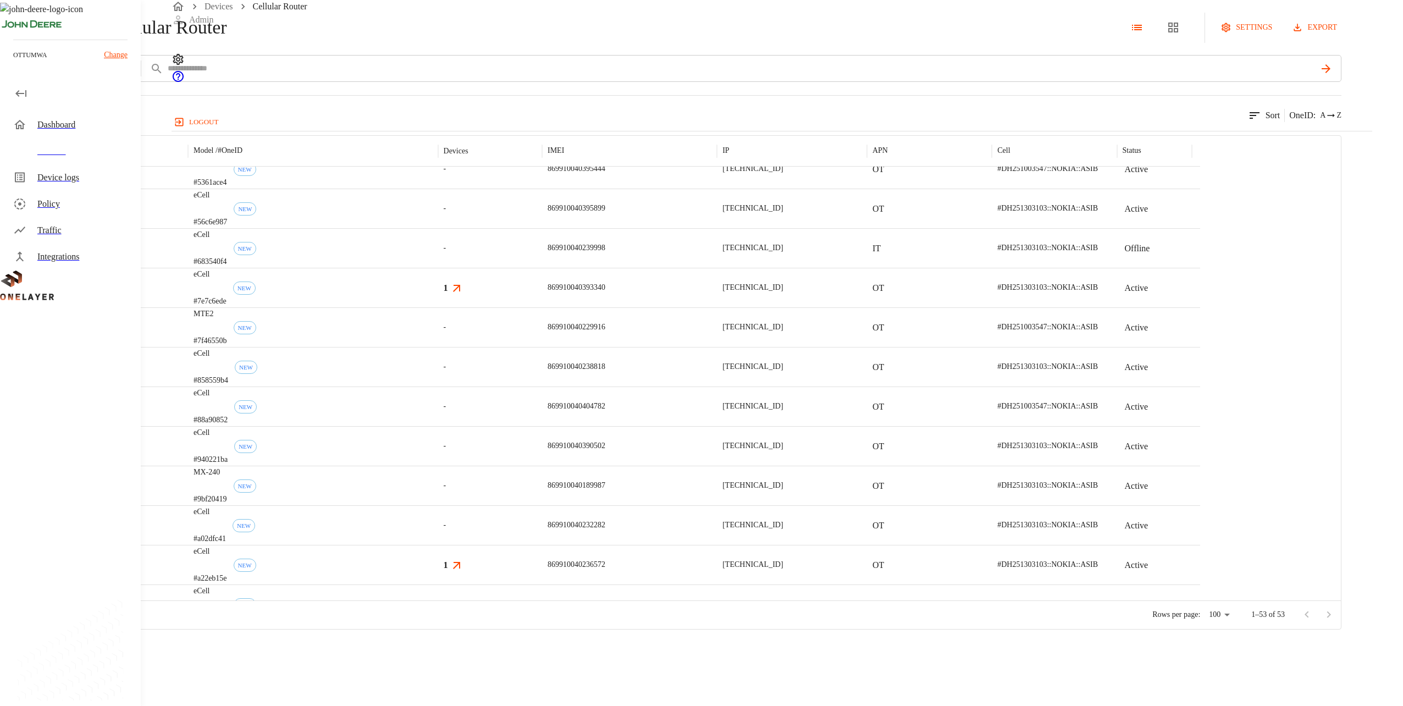
click at [199, 91] on div "add filter IMEI ****" at bounding box center [671, 73] width 1342 height 36
click at [75, 82] on button "add filter" at bounding box center [37, 68] width 75 height 27
drag, startPoint x: 232, startPoint y: 168, endPoint x: 231, endPoint y: 180, distance: 12.1
click at [232, 172] on li "Manufacturer" at bounding box center [240, 187] width 137 height 42
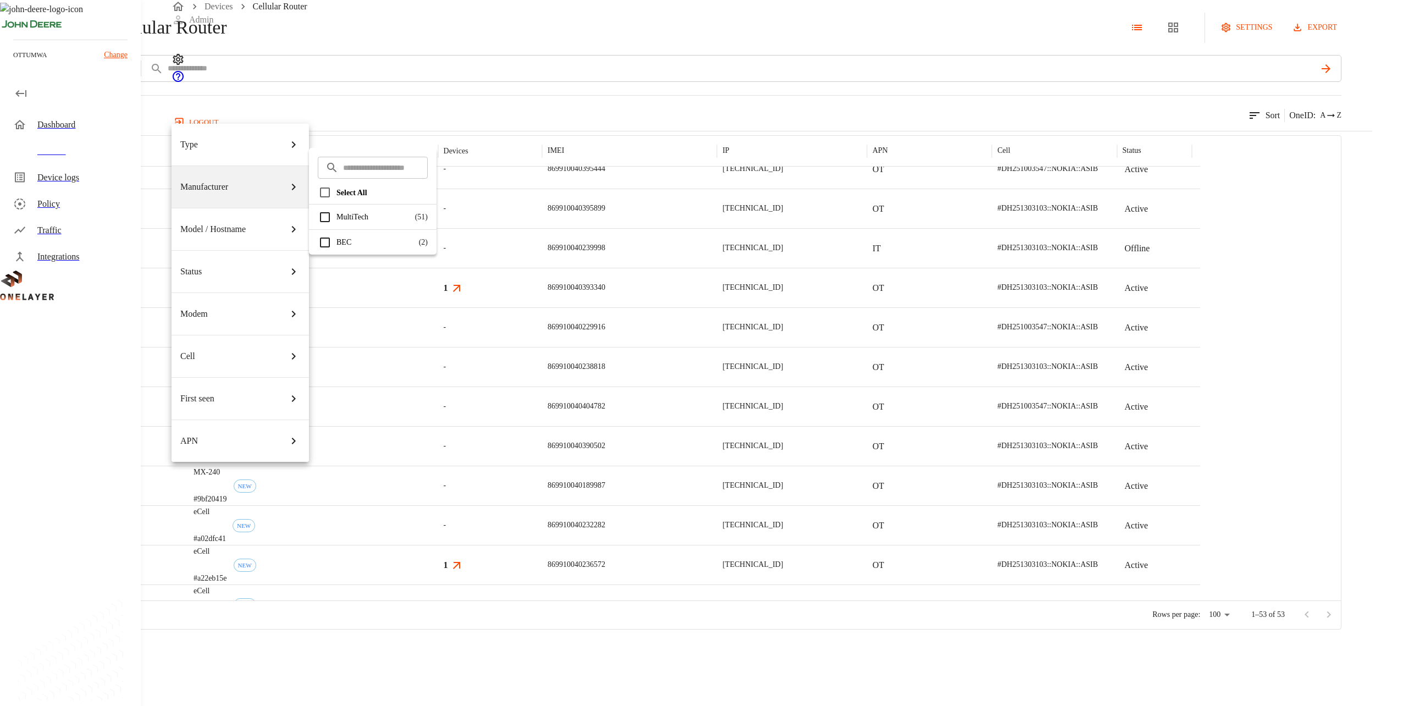
click at [231, 223] on p "Model / Hostname" at bounding box center [212, 229] width 65 height 13
click at [253, 208] on li "Model / Hostname" at bounding box center [240, 229] width 137 height 42
click at [280, 172] on div "Manufacturer" at bounding box center [240, 187] width 120 height 31
click at [264, 214] on div "Model / Hostname" at bounding box center [240, 229] width 120 height 31
click at [426, 246] on div "MX-240 ( 2 )" at bounding box center [373, 241] width 128 height 25
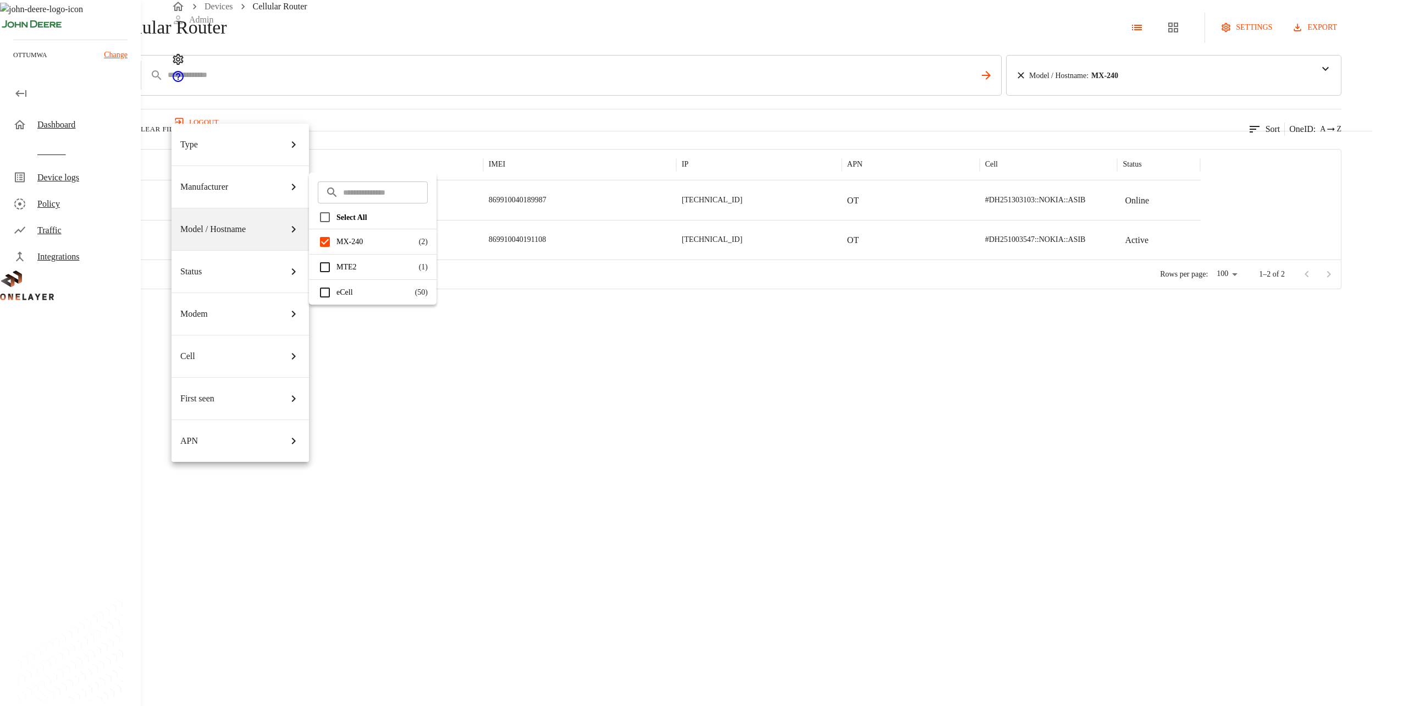
click at [413, 268] on p "MTE2" at bounding box center [375, 267] width 77 height 12
click at [591, 145] on div at bounding box center [701, 353] width 1403 height 706
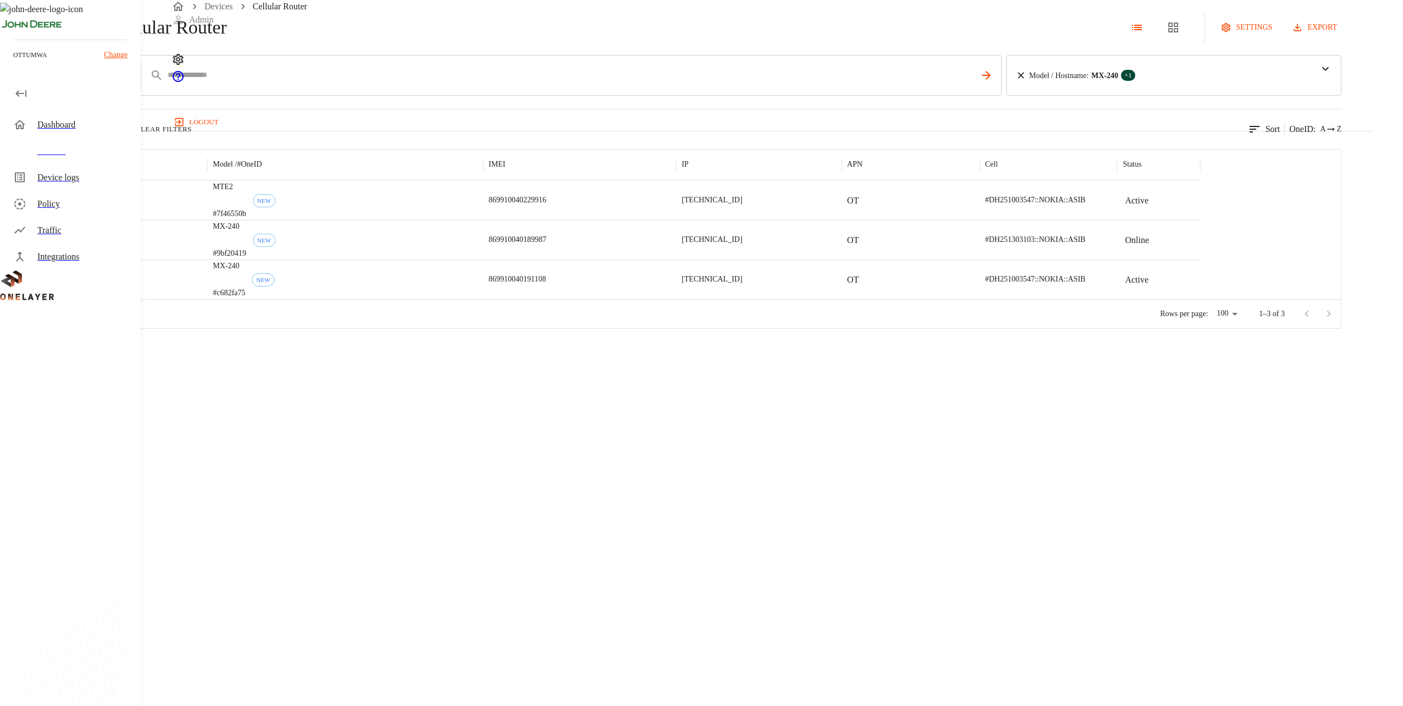
click at [6, 32] on icon at bounding box center [3, 28] width 6 height 10
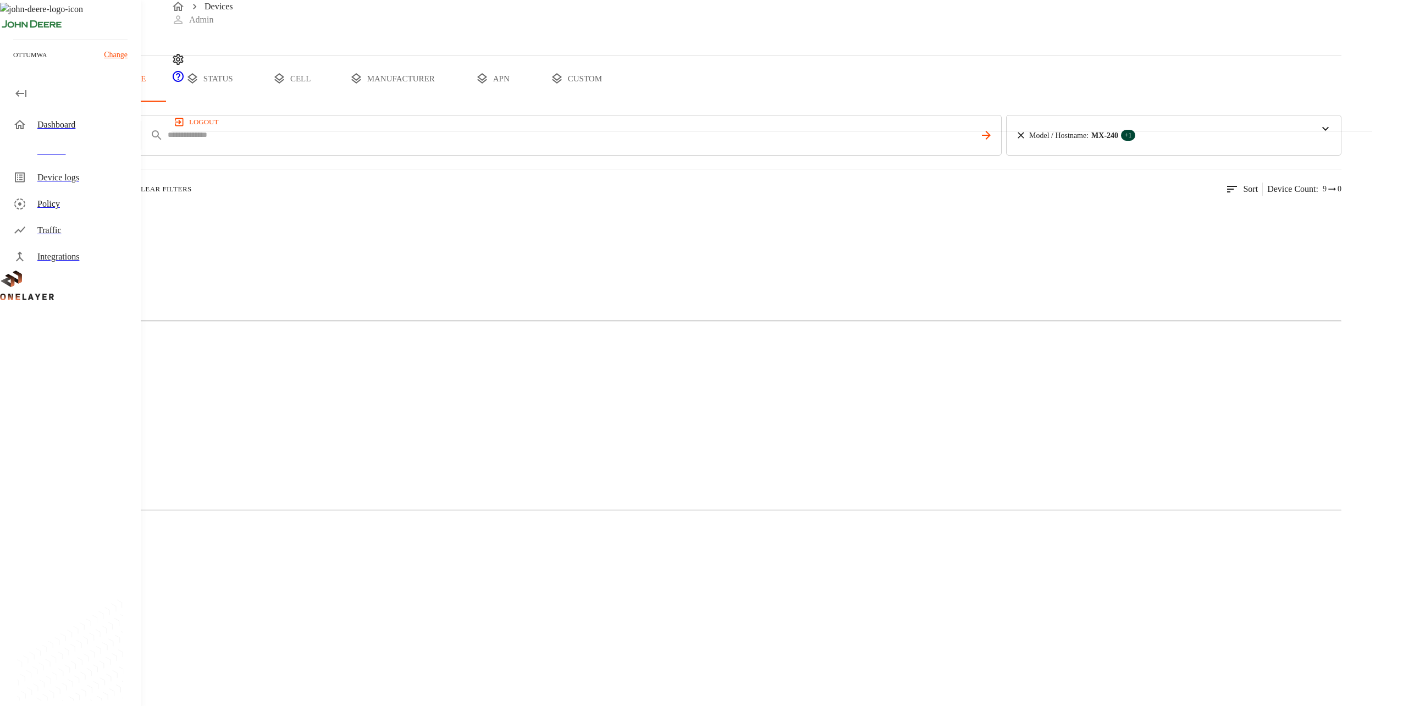
click at [619, 102] on button "custom" at bounding box center [576, 79] width 85 height 46
click at [532, 445] on div "Devices CREATE GROUP all devices type status cell manufacturer apn custom ex_ot…" at bounding box center [671, 470] width 1342 height 940
